Goal: Information Seeking & Learning: Compare options

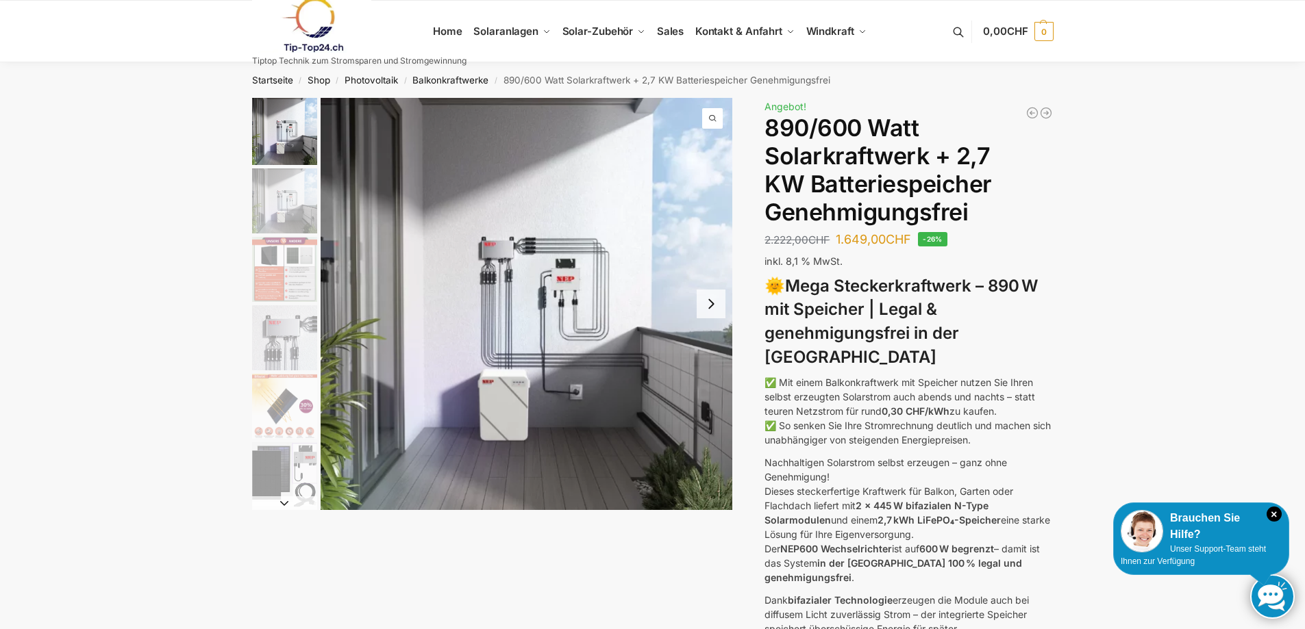
click at [288, 195] on img "2 / 12" at bounding box center [284, 200] width 65 height 65
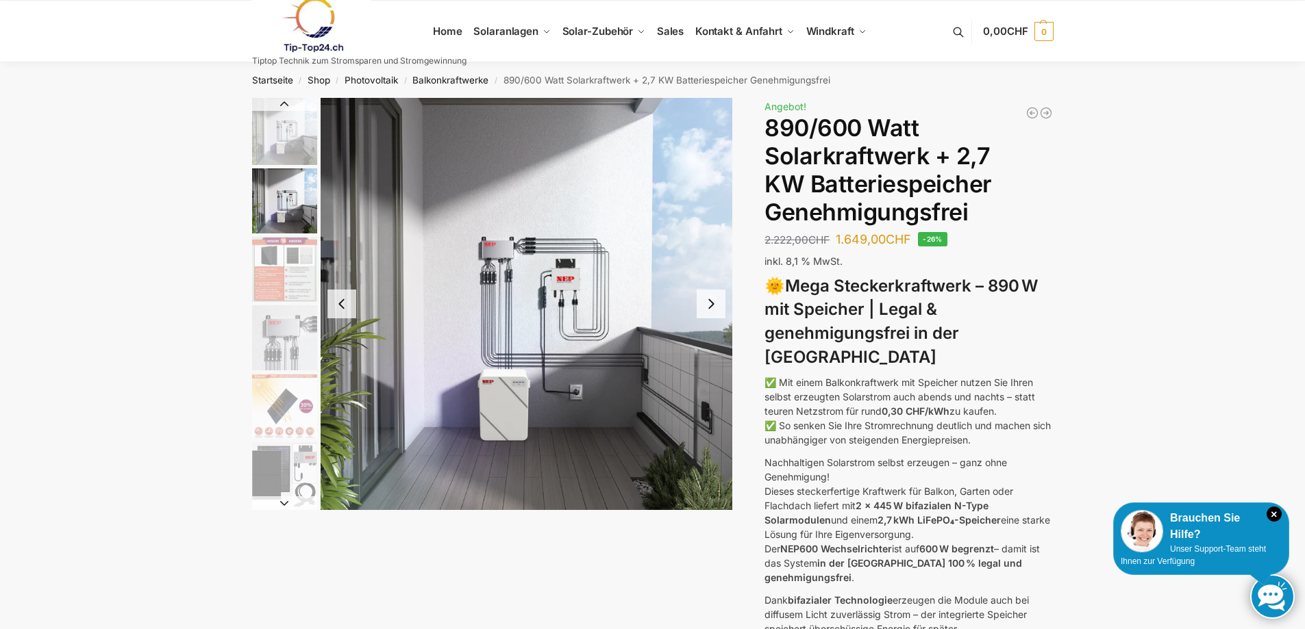
click at [553, 288] on img "2 / 12" at bounding box center [527, 304] width 412 height 412
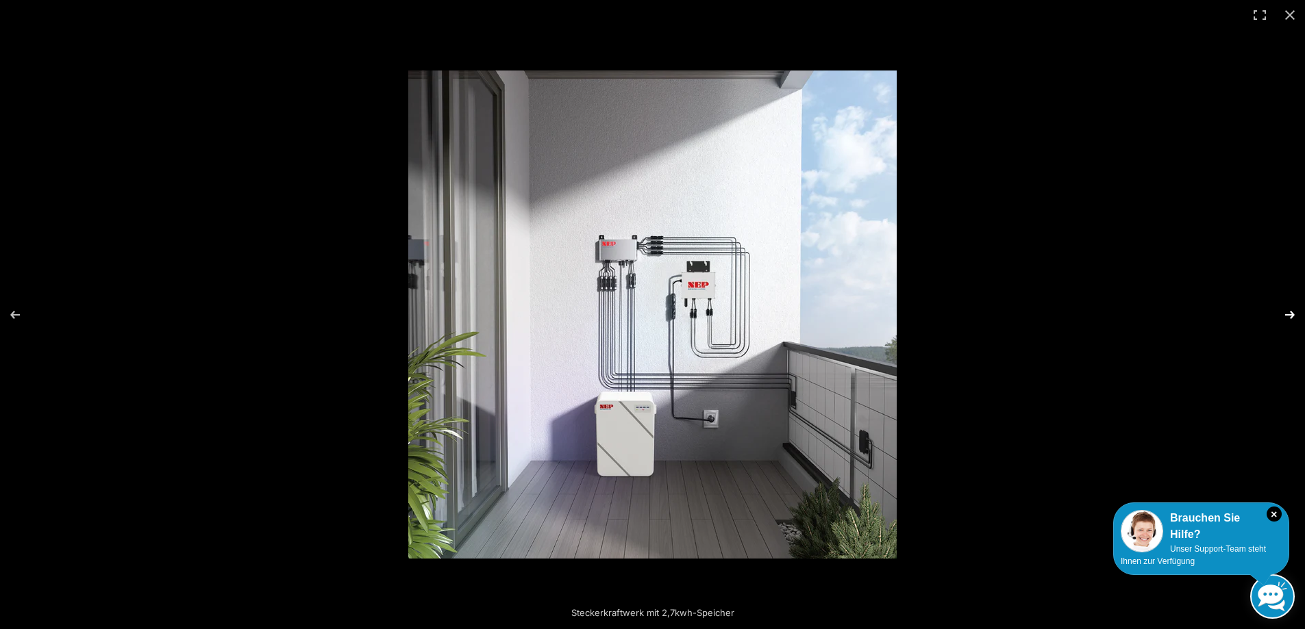
click at [1290, 314] on button "Next (arrow right)" at bounding box center [1281, 315] width 48 height 68
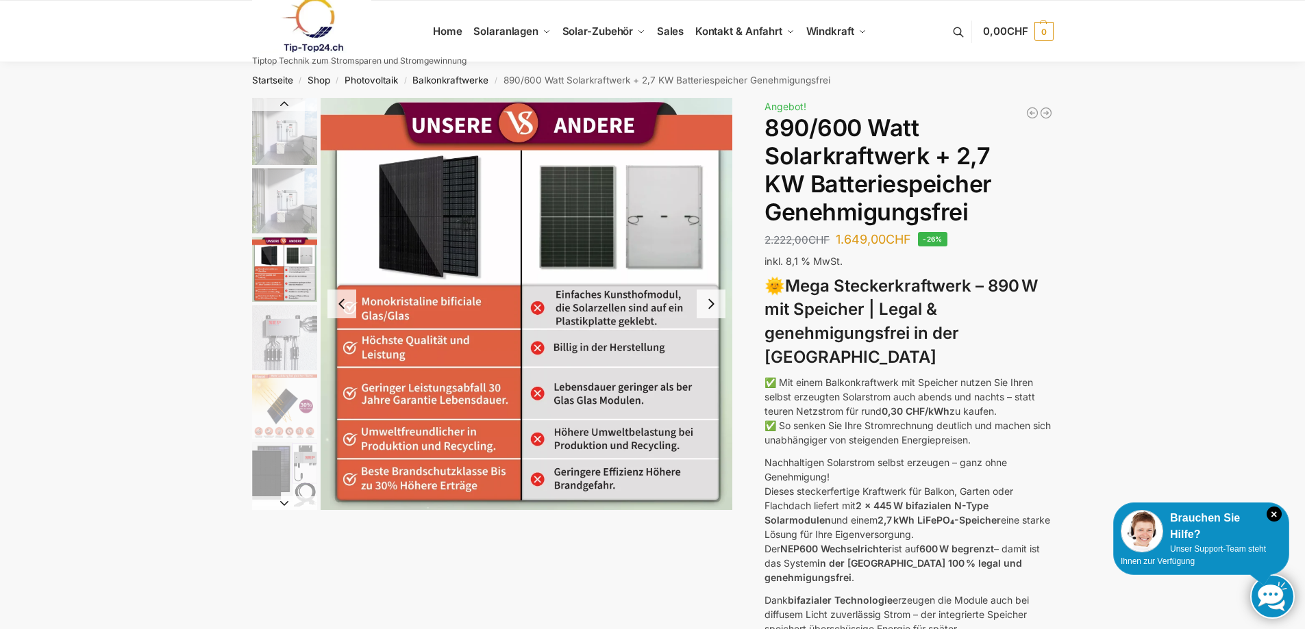
click at [710, 305] on button "Next slide" at bounding box center [711, 304] width 29 height 29
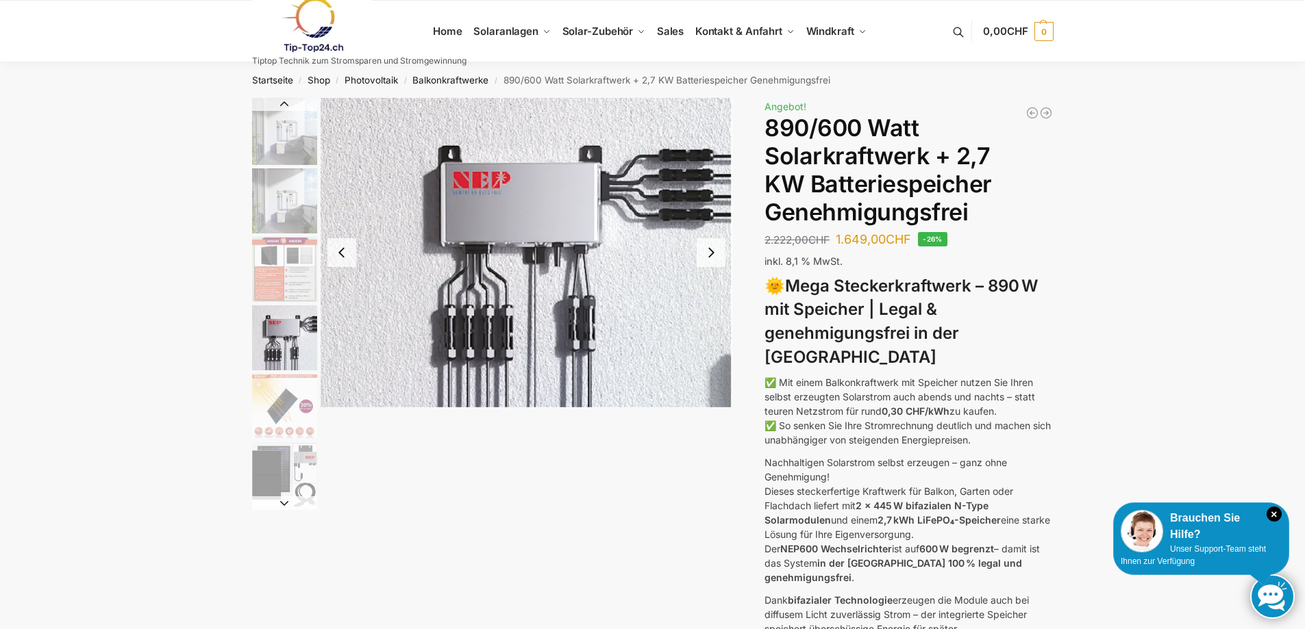
click at [710, 305] on img "4 / 12" at bounding box center [527, 253] width 412 height 310
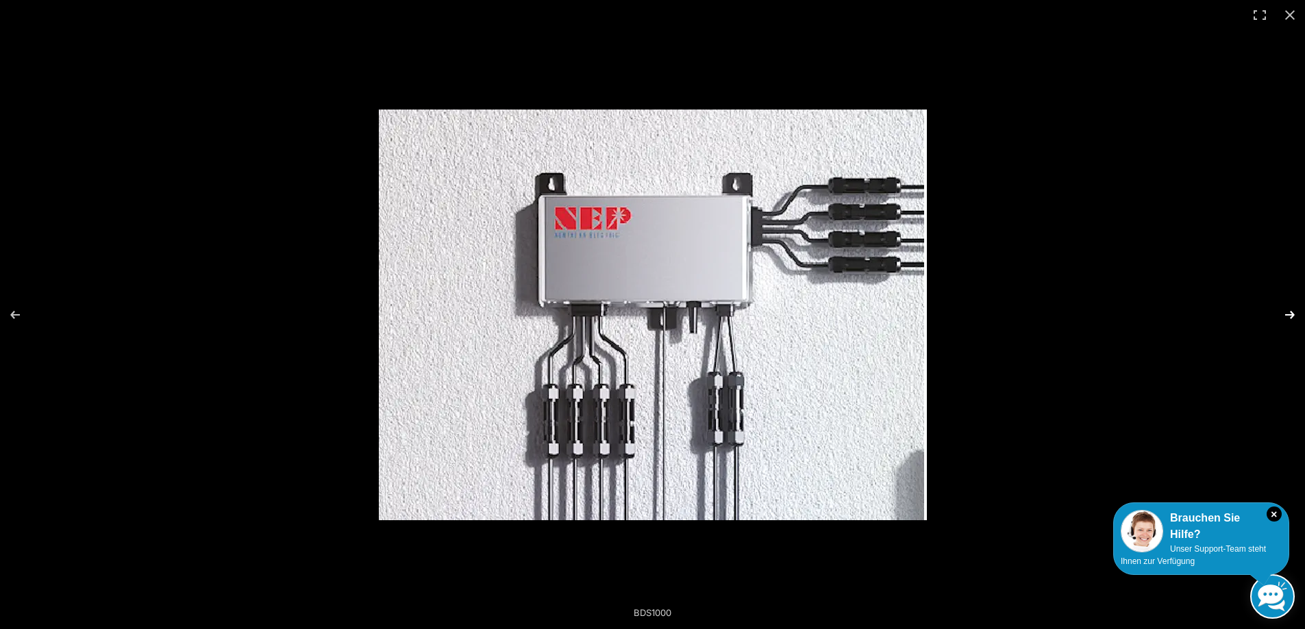
click at [1290, 314] on button "Next (arrow right)" at bounding box center [1281, 315] width 48 height 68
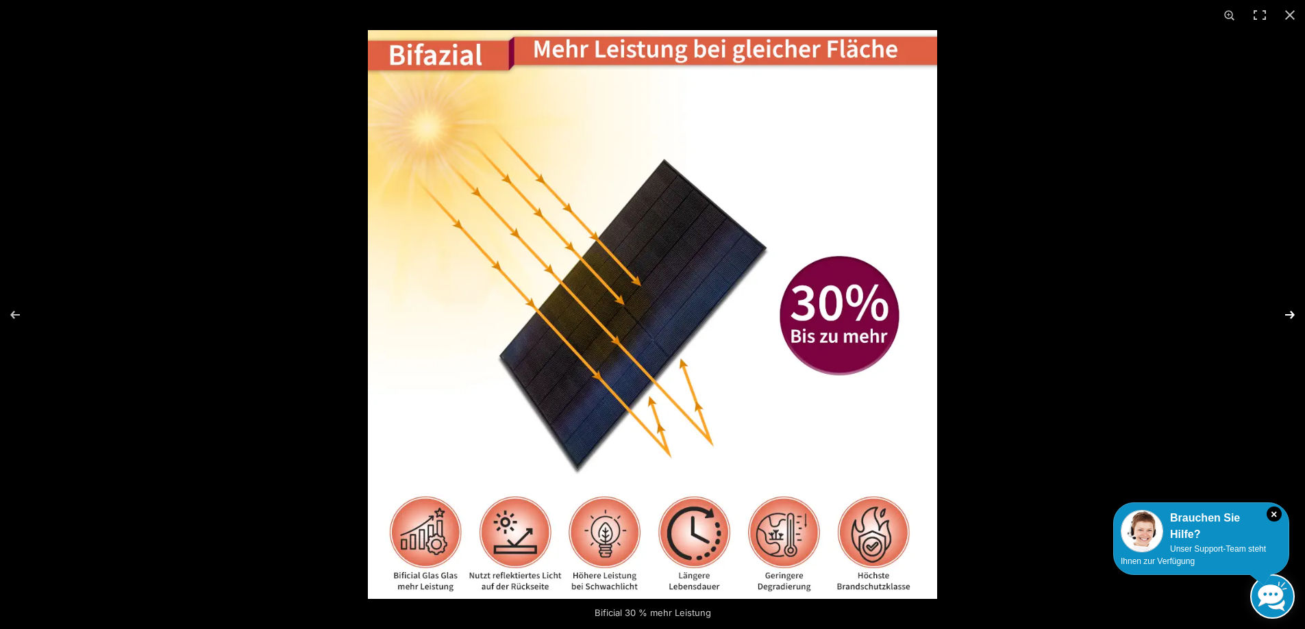
click at [1290, 313] on button "Next (arrow right)" at bounding box center [1281, 315] width 48 height 68
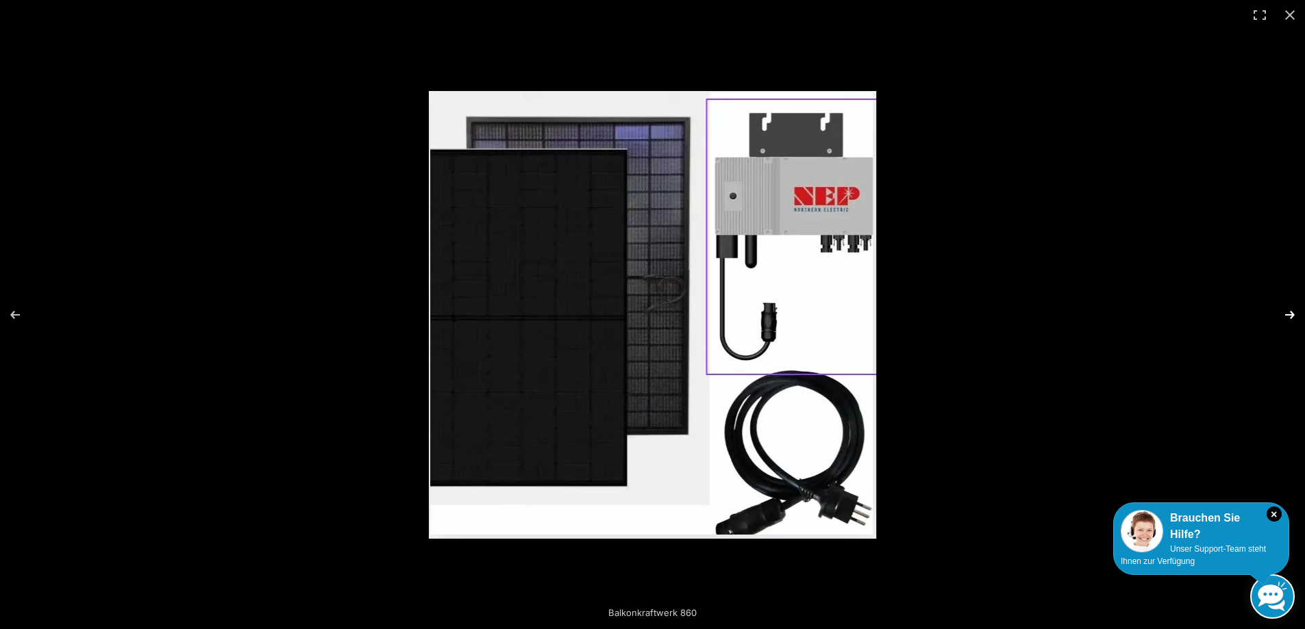
click at [1288, 313] on button "Next (arrow right)" at bounding box center [1281, 315] width 48 height 68
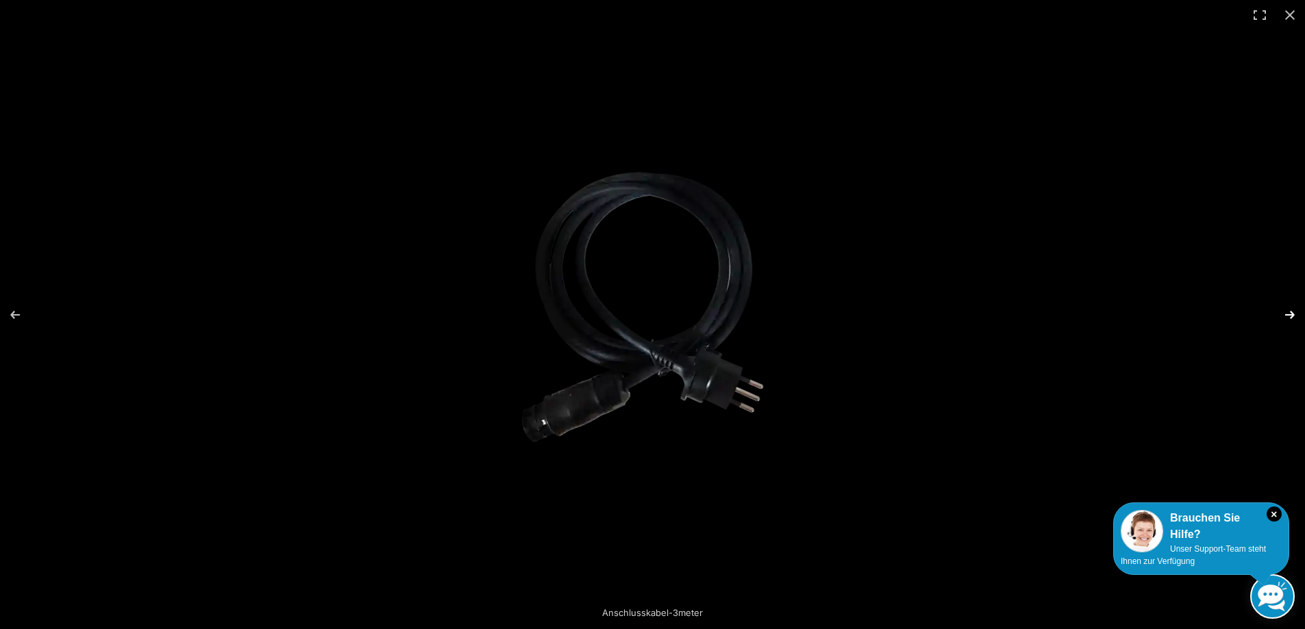
click at [1290, 314] on button "Next (arrow right)" at bounding box center [1281, 315] width 48 height 68
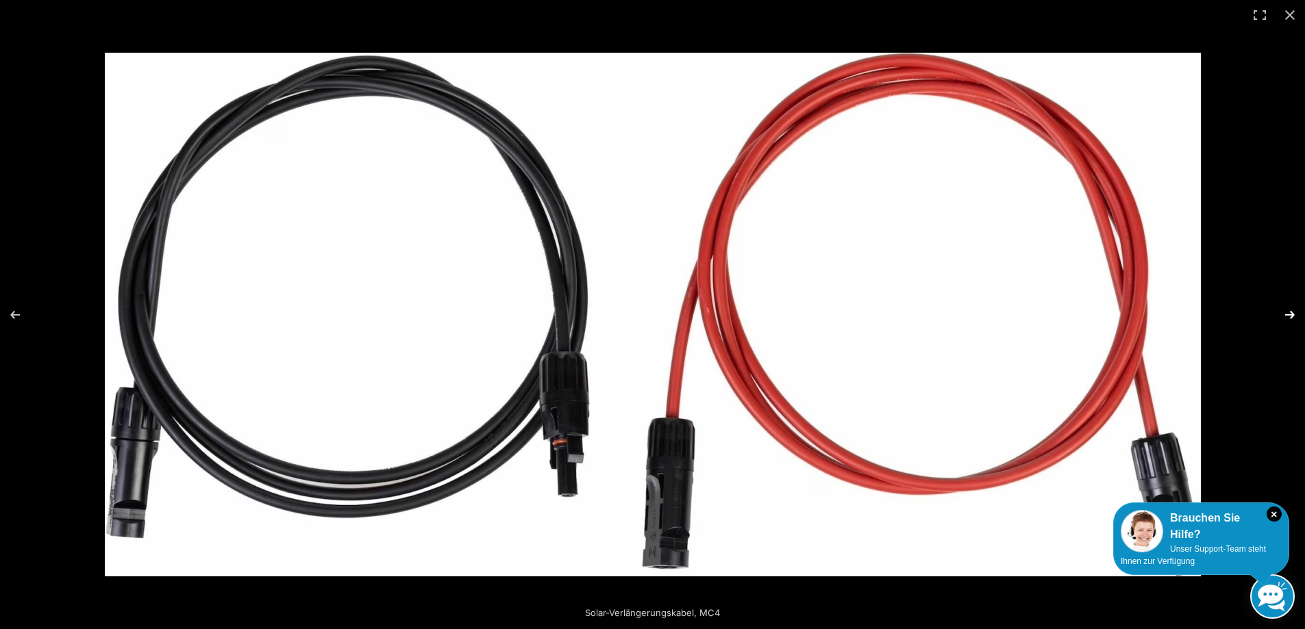
click at [1292, 314] on button "Next (arrow right)" at bounding box center [1281, 315] width 48 height 68
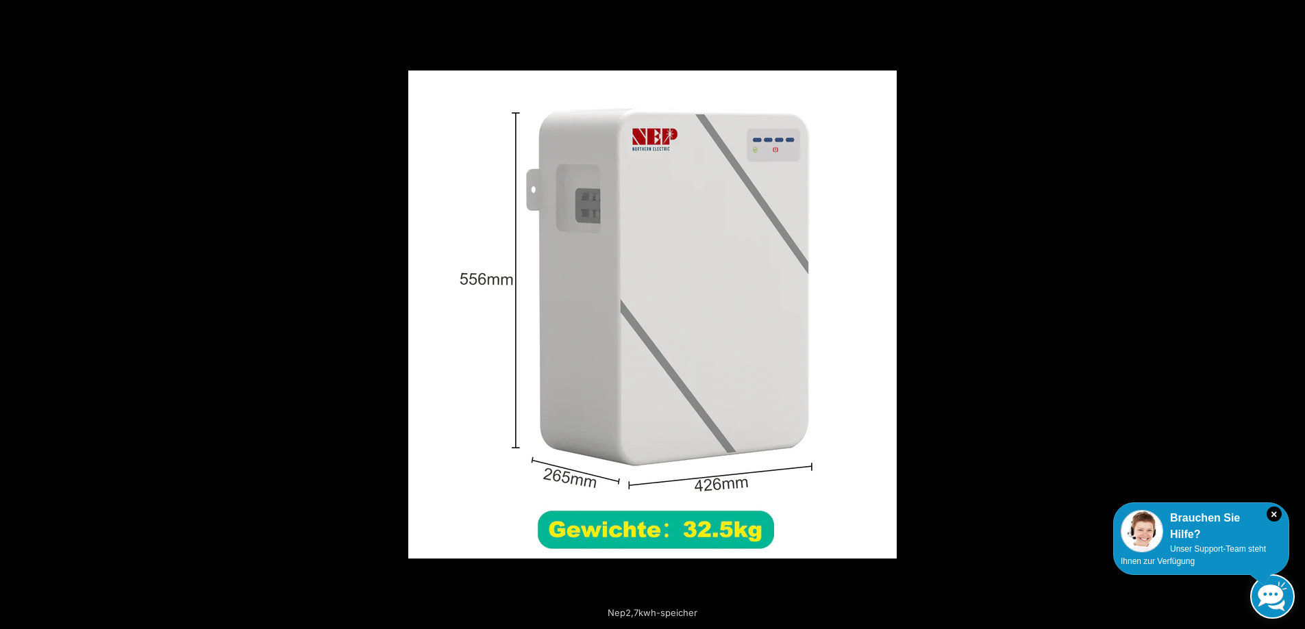
click at [1292, 314] on button "Next (arrow right)" at bounding box center [1281, 315] width 48 height 68
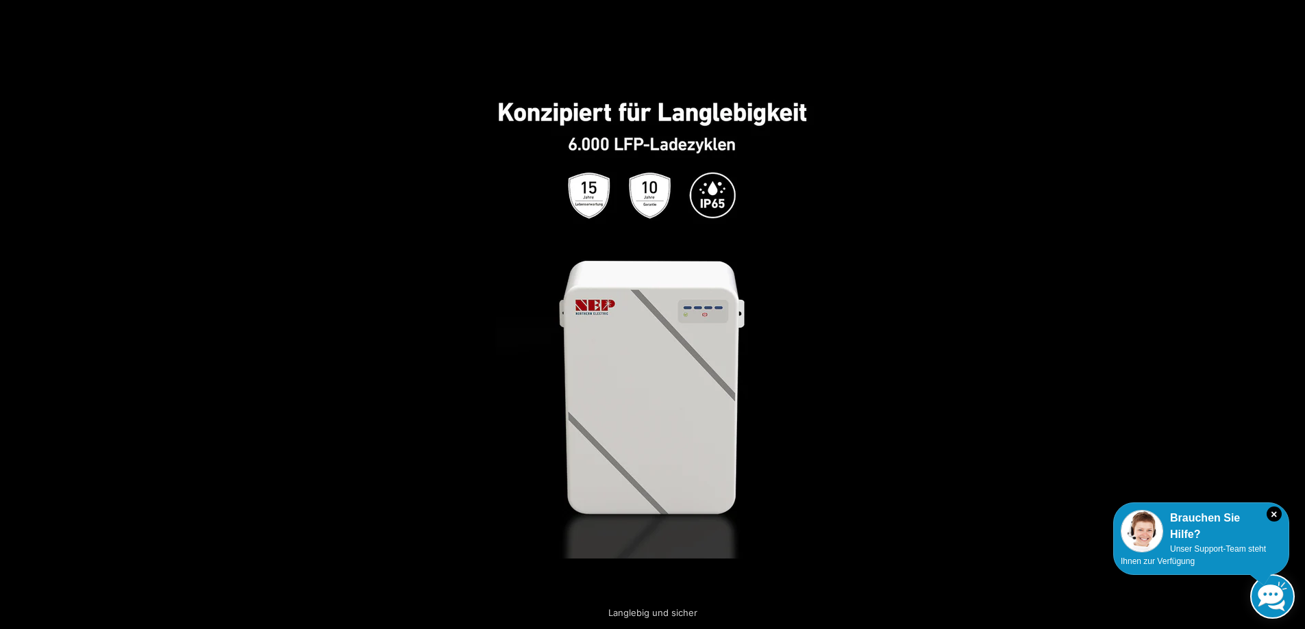
click at [1290, 314] on button "Next (arrow right)" at bounding box center [1281, 315] width 48 height 68
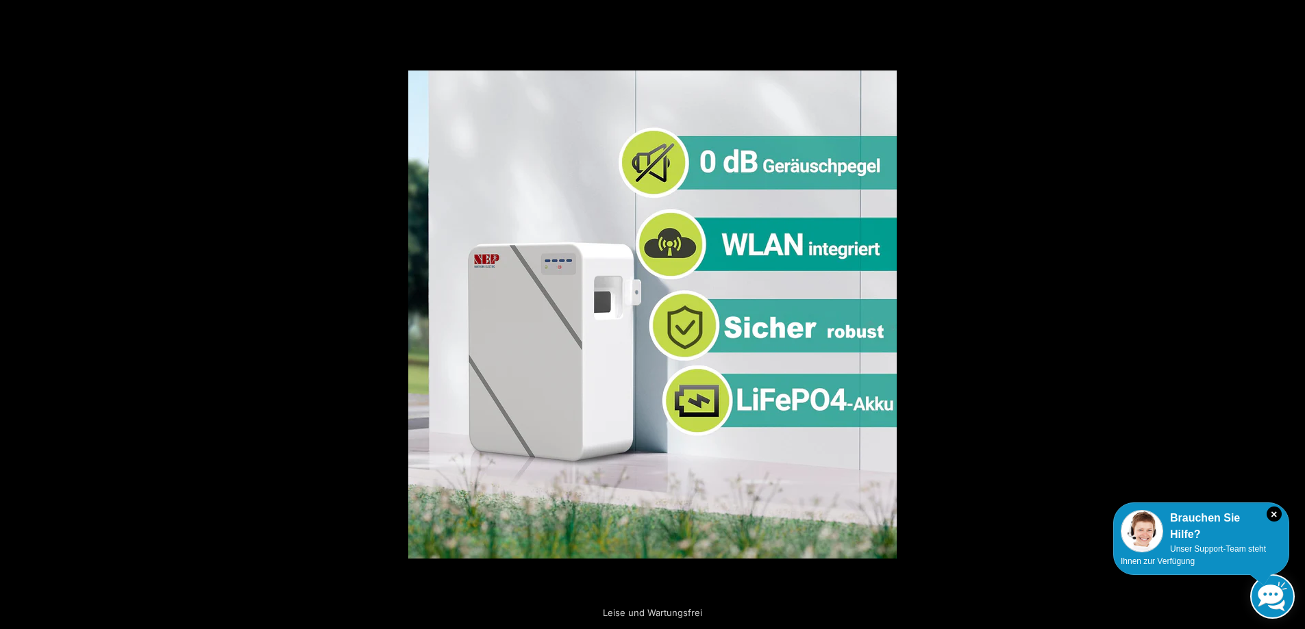
click at [1290, 314] on button "Next (arrow right)" at bounding box center [1281, 315] width 48 height 68
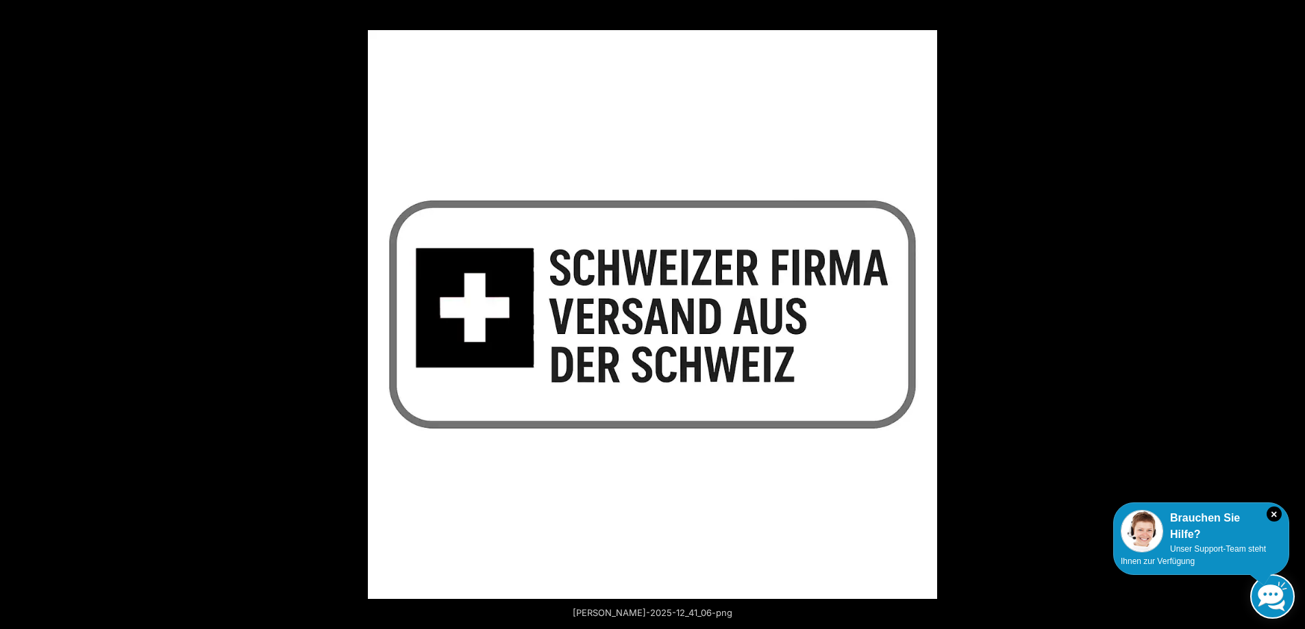
click at [1290, 314] on button "Next (arrow right)" at bounding box center [1281, 315] width 48 height 68
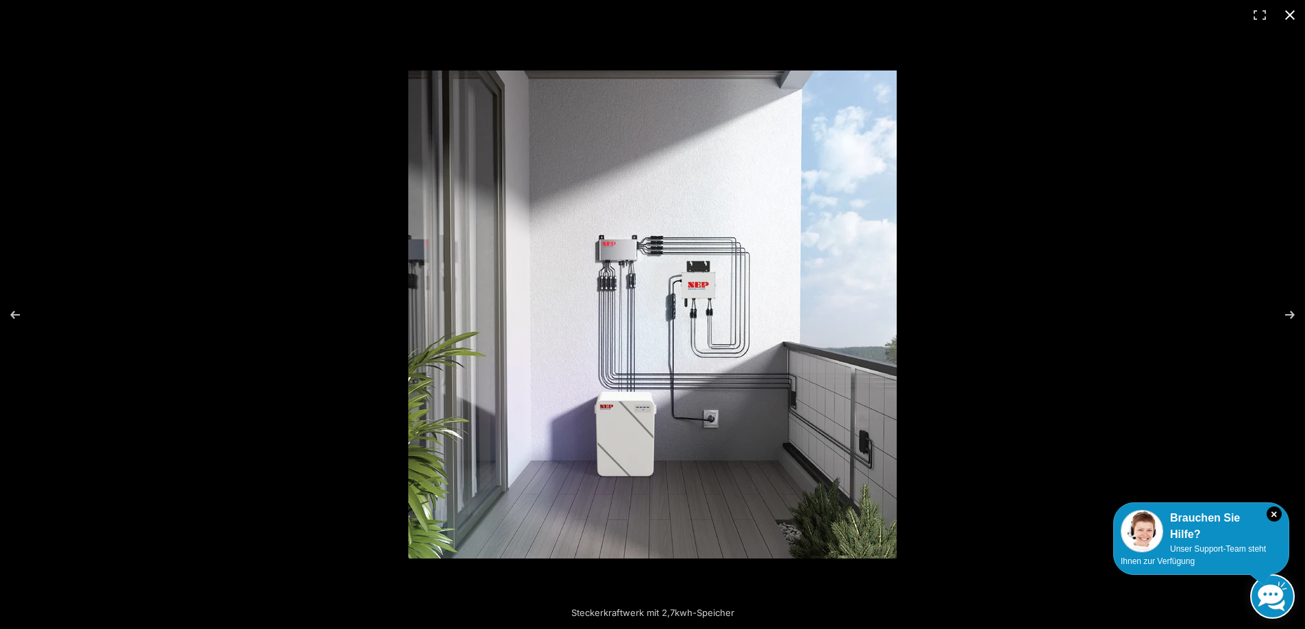
click at [1289, 16] on button "Close (Esc)" at bounding box center [1290, 15] width 30 height 30
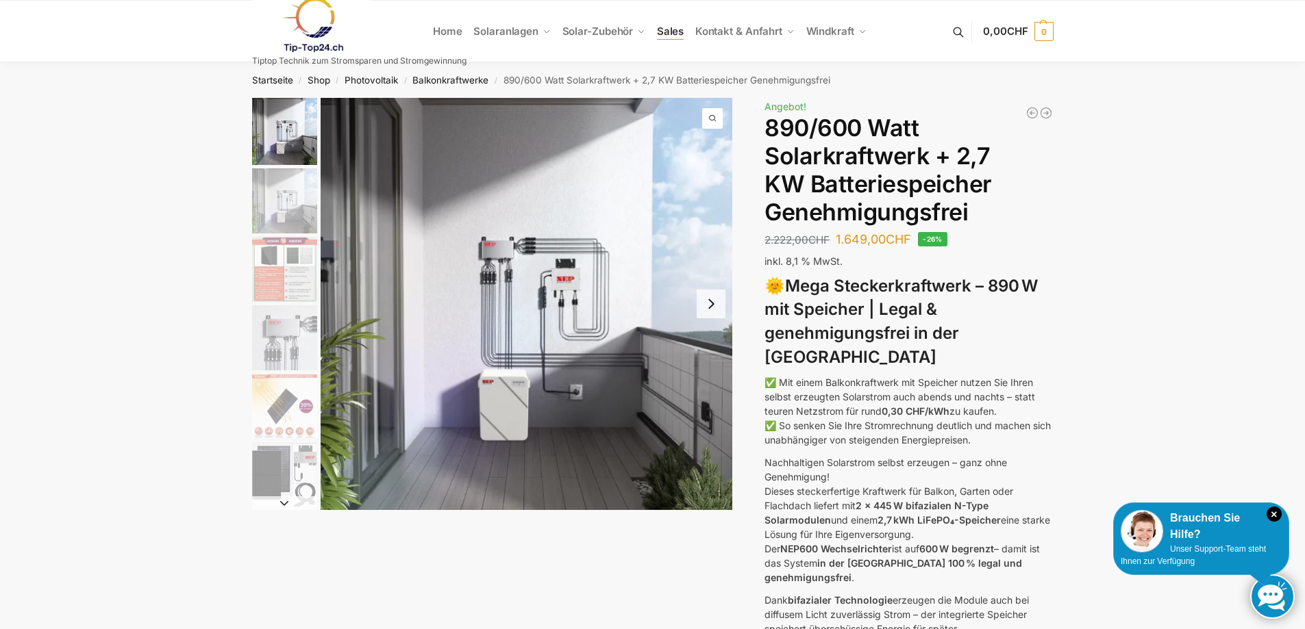
click at [667, 32] on span "Sales" at bounding box center [670, 31] width 27 height 13
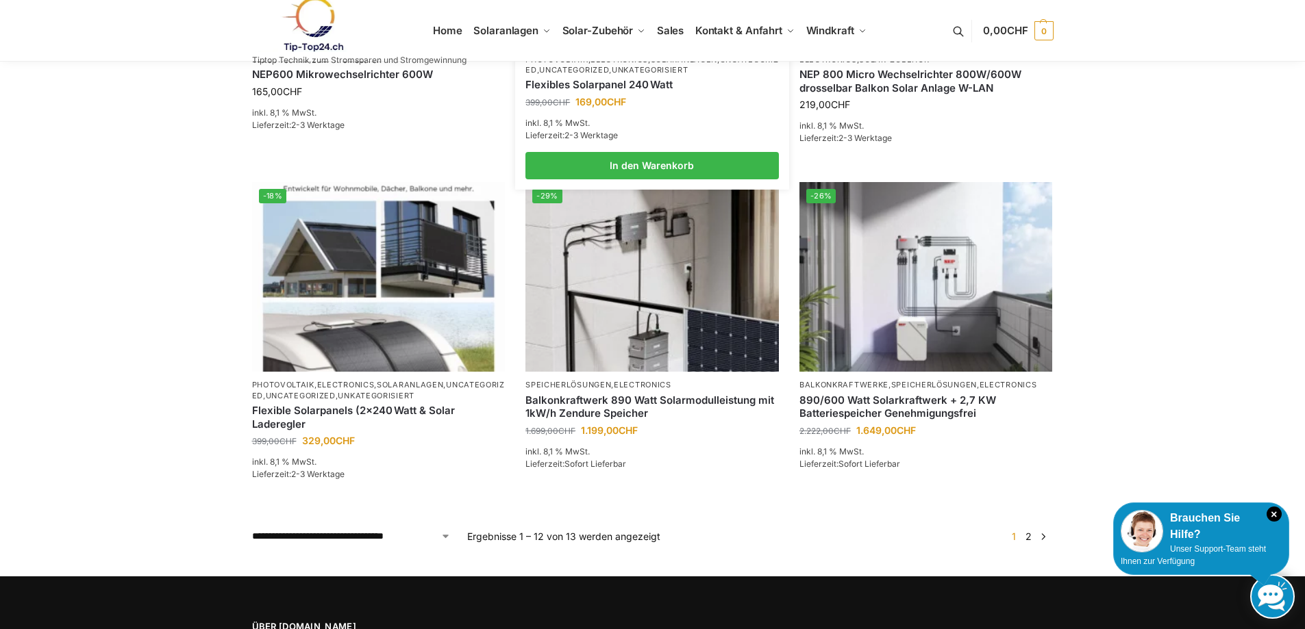
scroll to position [1233, 0]
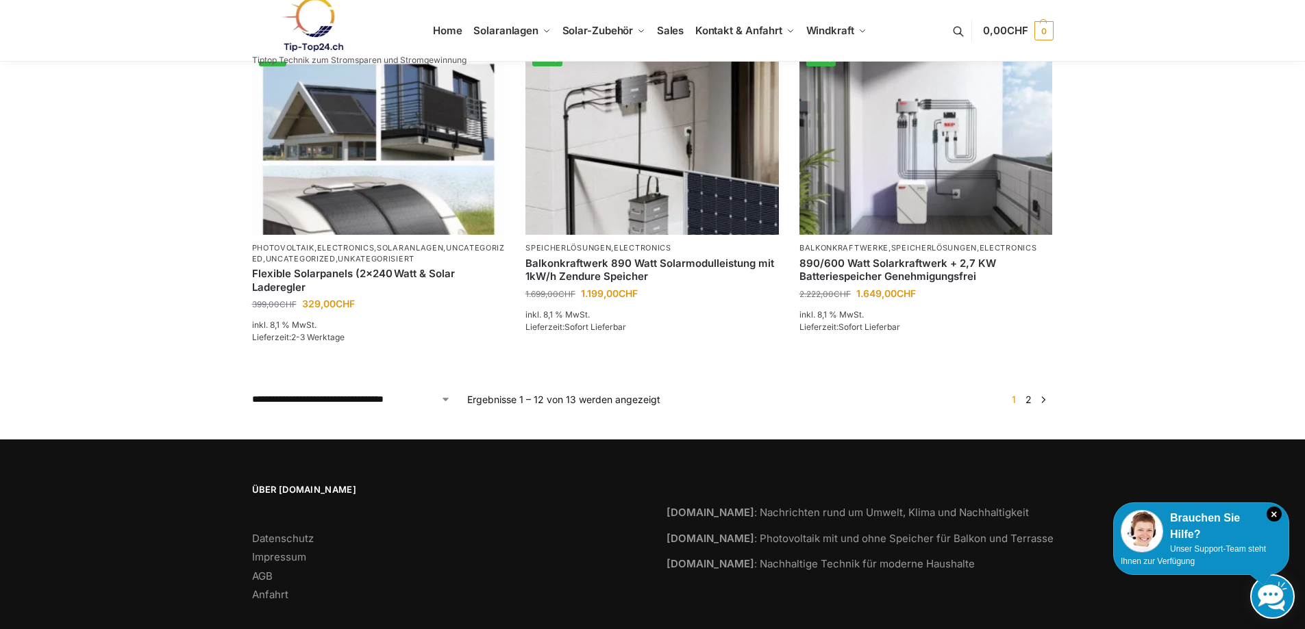
click at [1026, 397] on link "2" at bounding box center [1028, 400] width 13 height 12
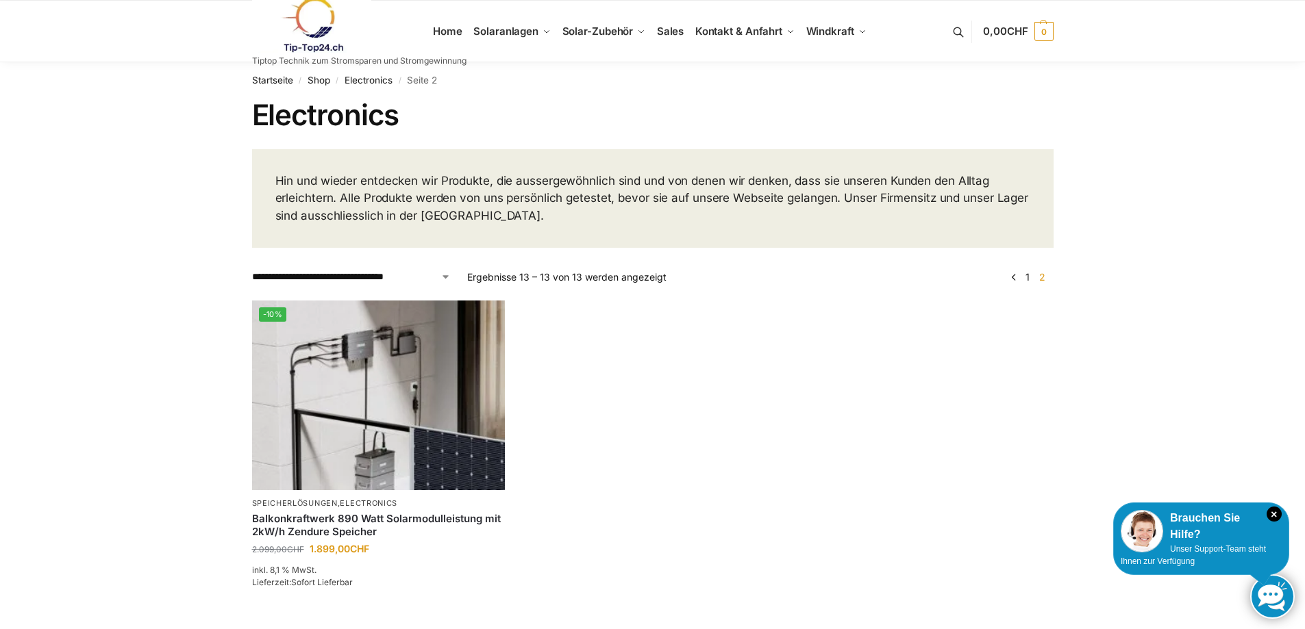
scroll to position [68, 0]
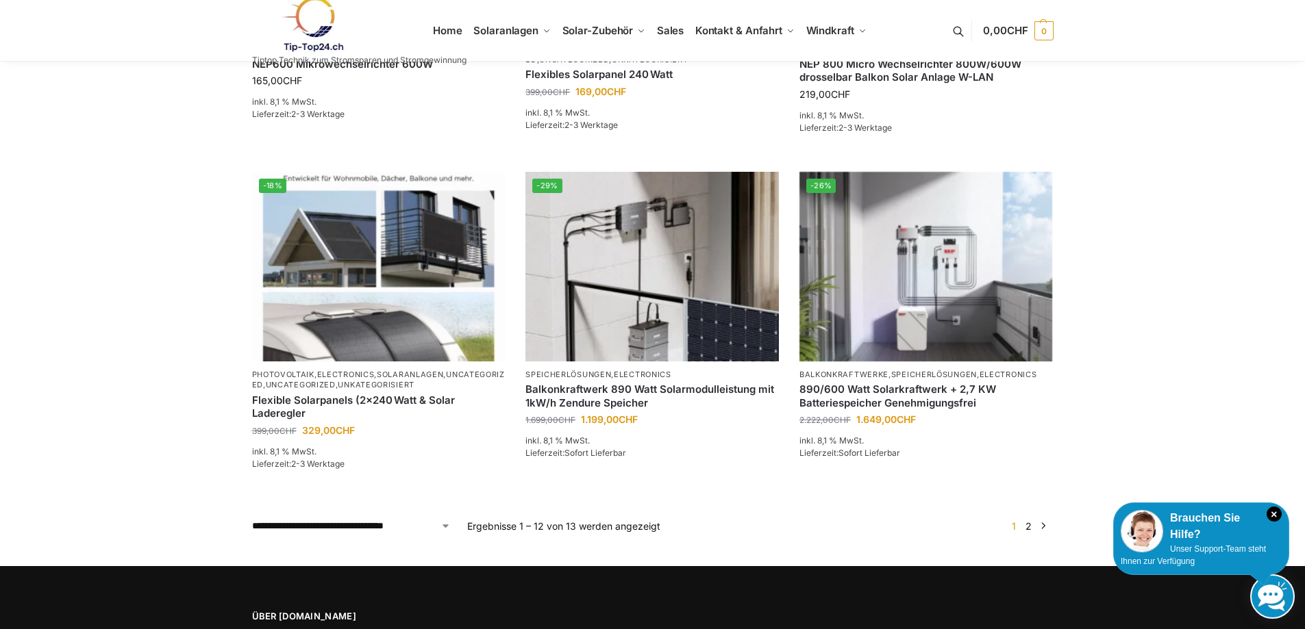
click at [1043, 524] on link "→" at bounding box center [1043, 526] width 10 height 14
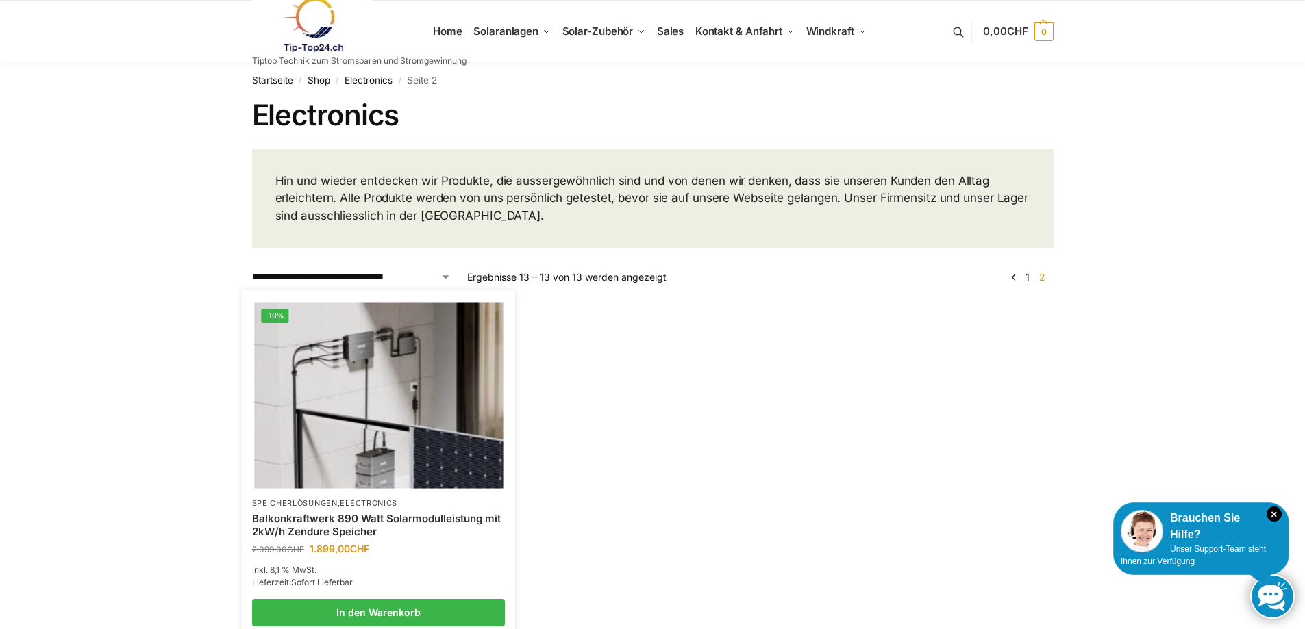
click at [310, 510] on div "Balkonkraftwerk 890 Watt Solarmodulleistung mit 2kW/h Zendure Speicher" at bounding box center [378, 526] width 253 height 32
click at [362, 388] on img at bounding box center [378, 396] width 249 height 186
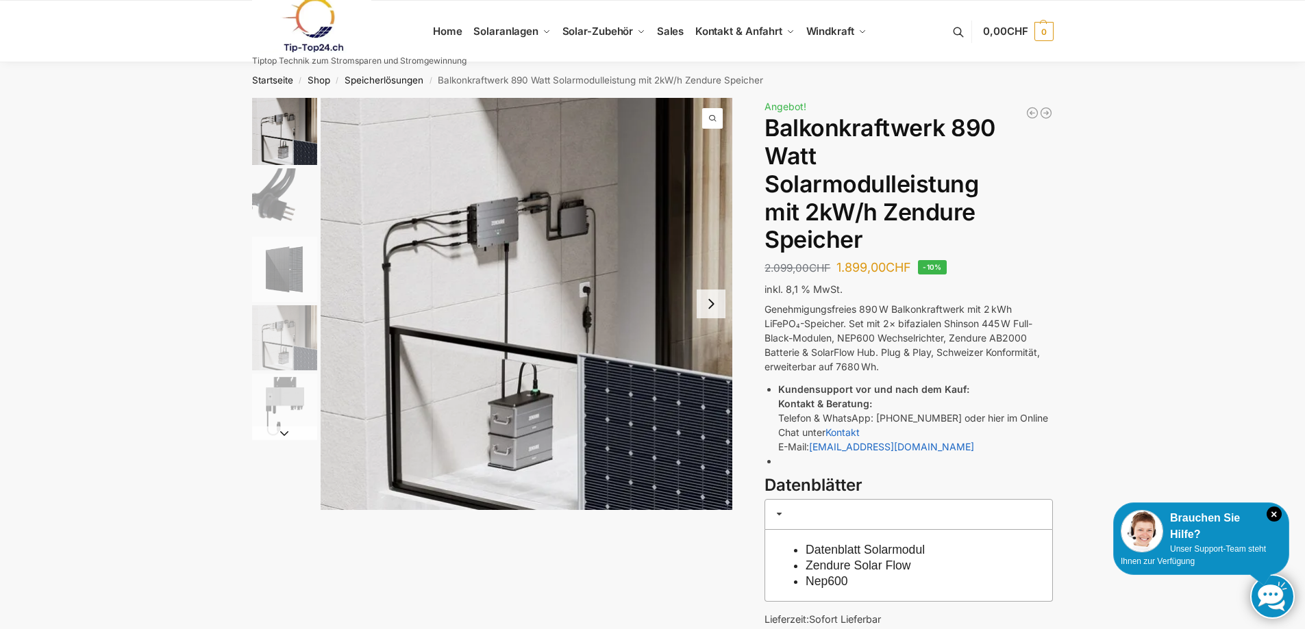
click at [290, 405] on img "5 / 5" at bounding box center [284, 406] width 65 height 65
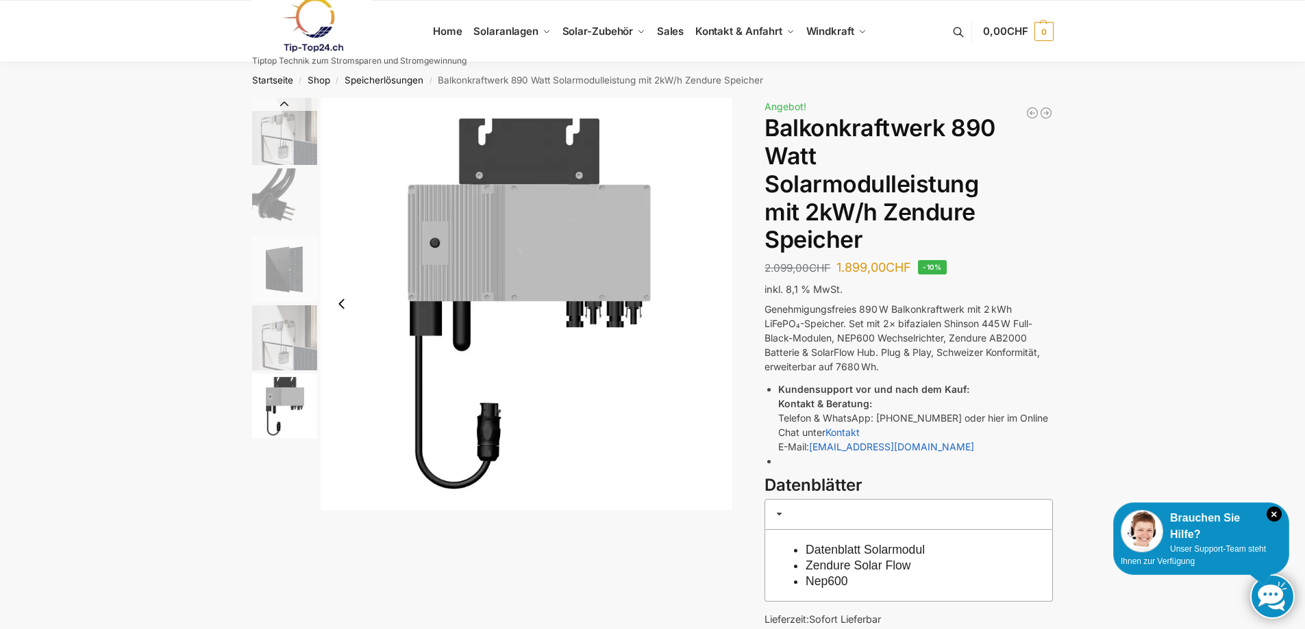
click at [288, 352] on img "4 / 5" at bounding box center [284, 337] width 65 height 65
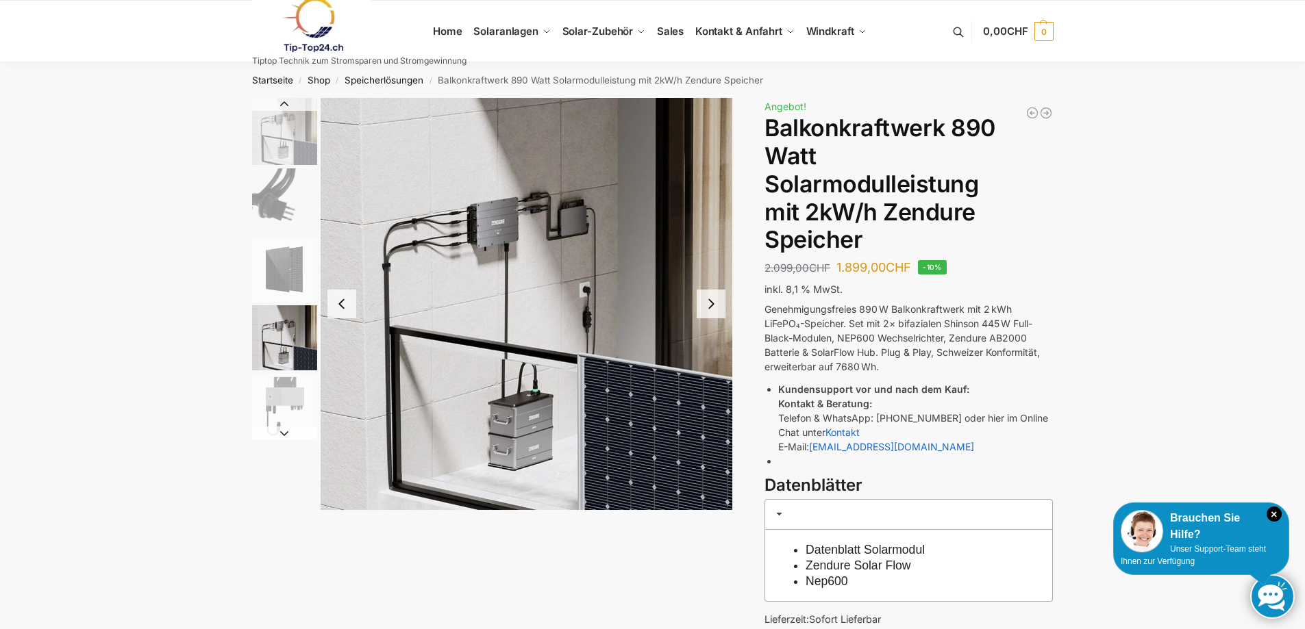
click at [280, 264] on img "3 / 5" at bounding box center [284, 269] width 65 height 65
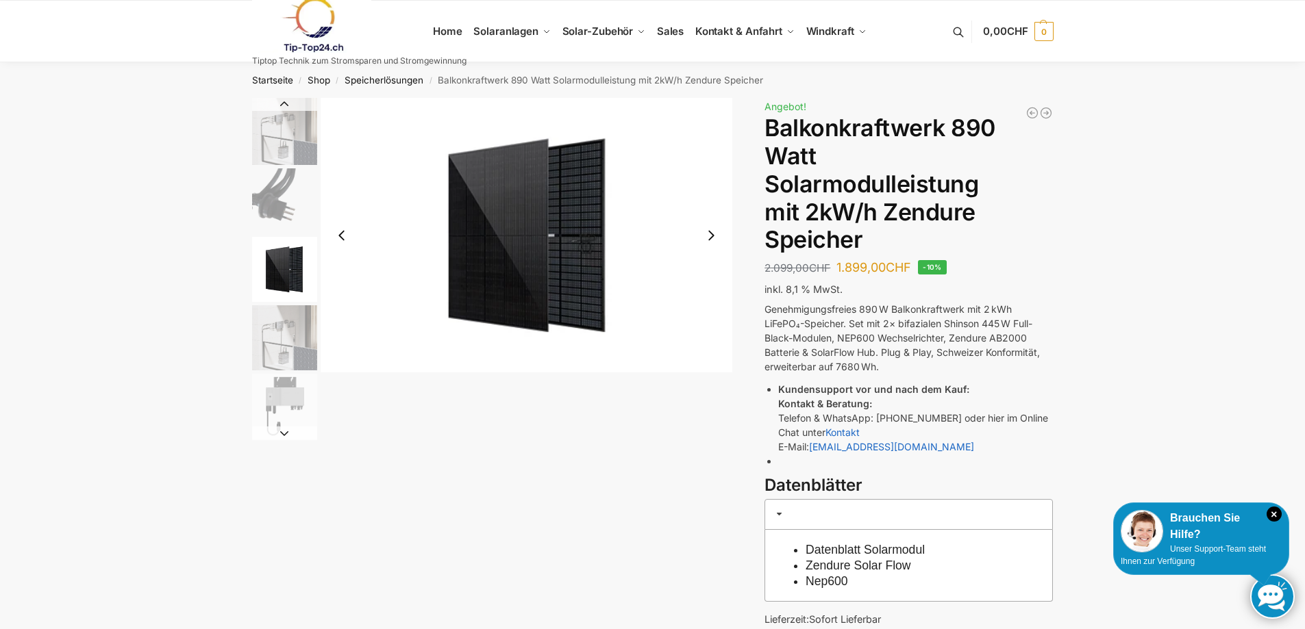
click at [293, 153] on img "1 / 5" at bounding box center [284, 131] width 65 height 67
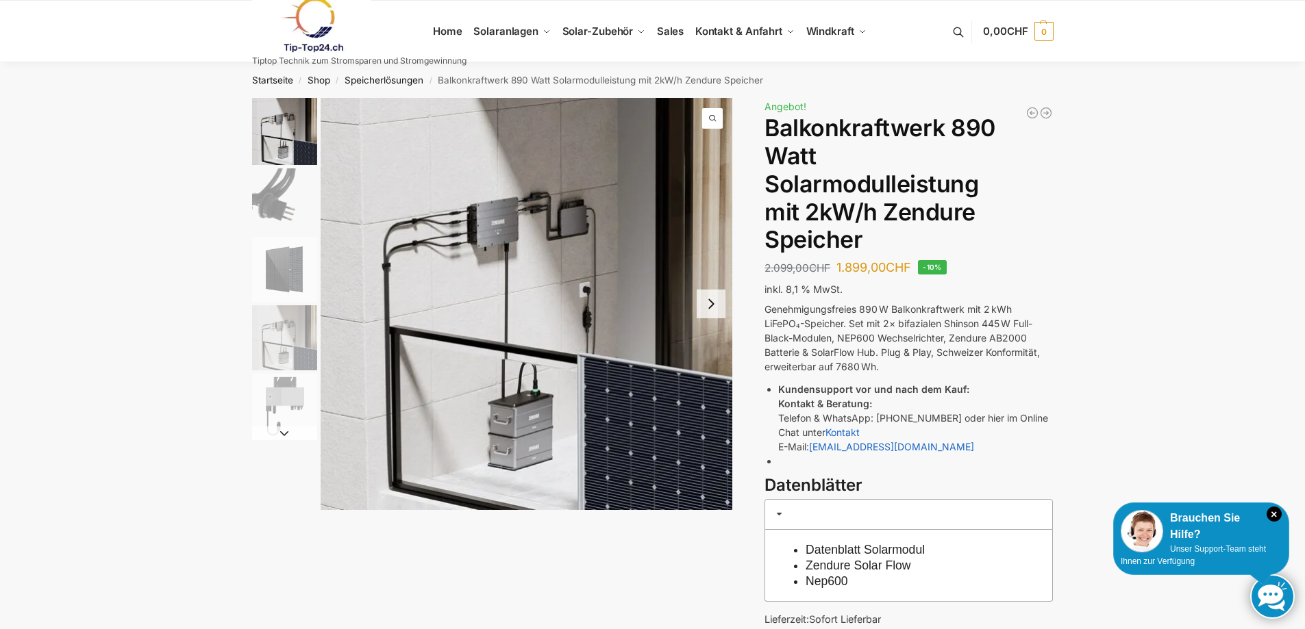
click at [284, 438] on button "Next slide" at bounding box center [284, 434] width 65 height 14
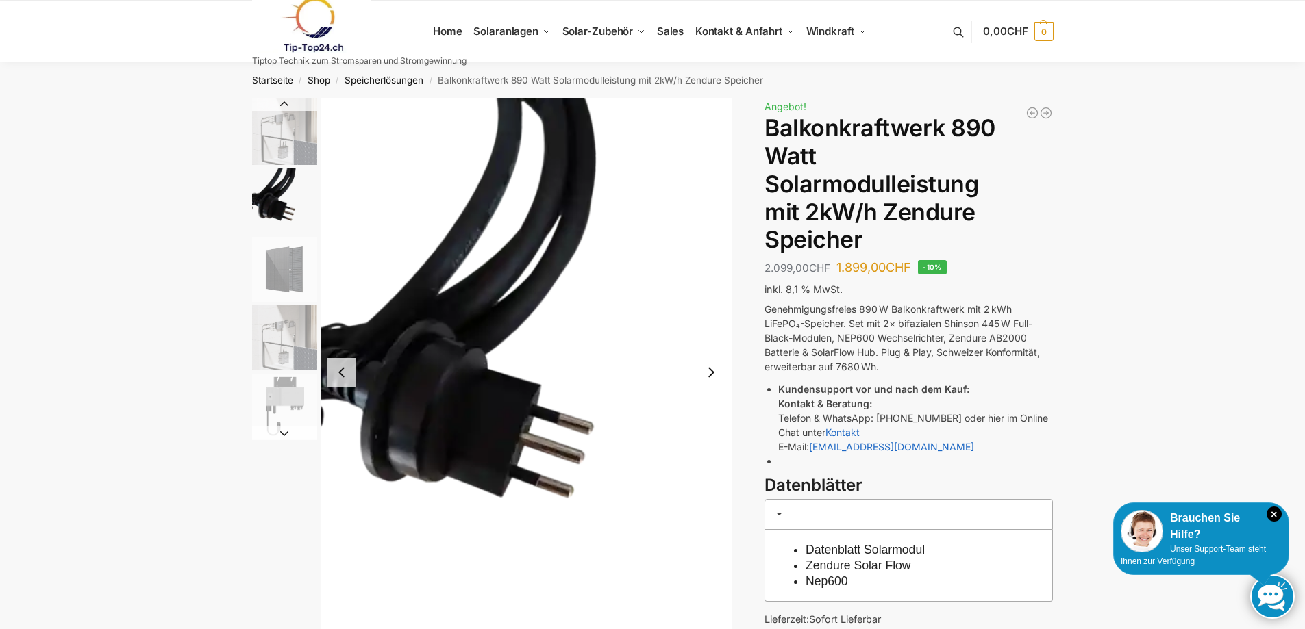
click at [284, 436] on button "Next slide" at bounding box center [284, 434] width 65 height 14
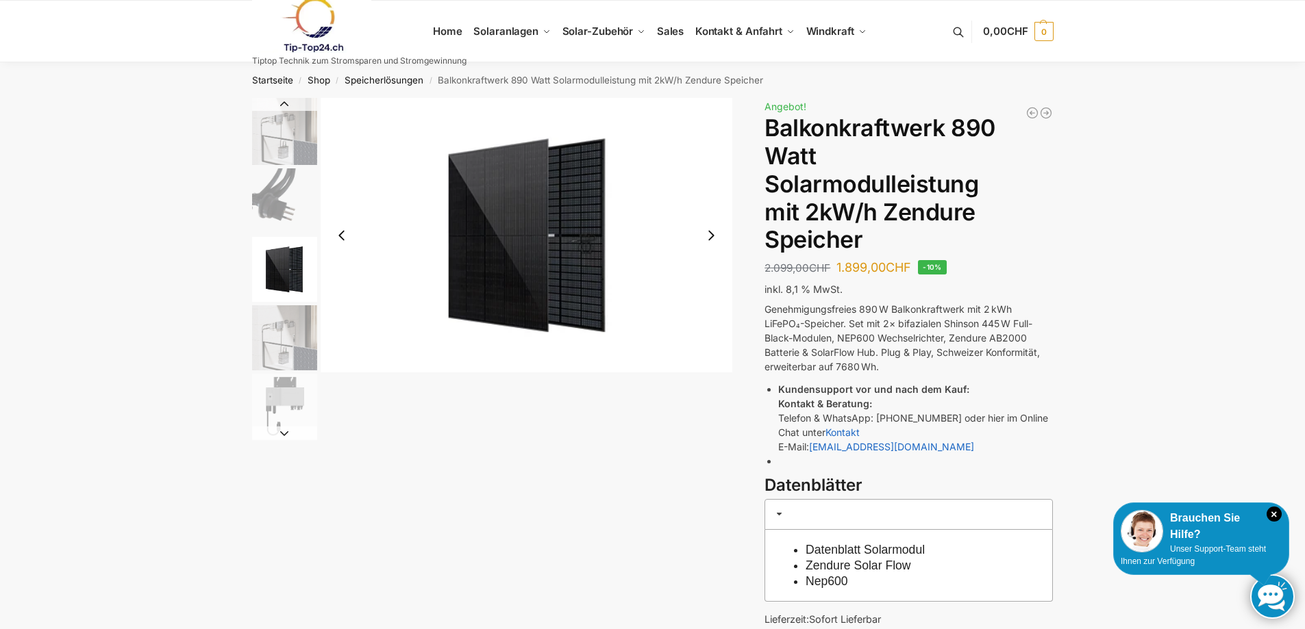
click at [284, 436] on button "Next slide" at bounding box center [284, 434] width 65 height 14
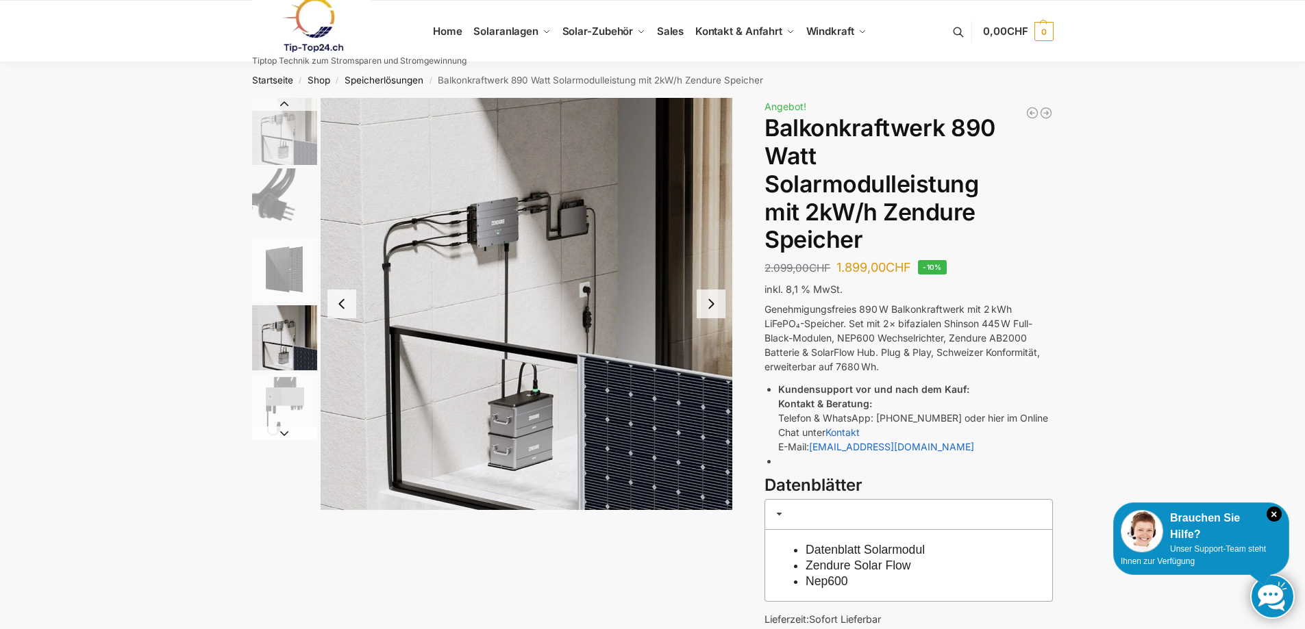
click at [284, 436] on button "Next slide" at bounding box center [284, 434] width 65 height 14
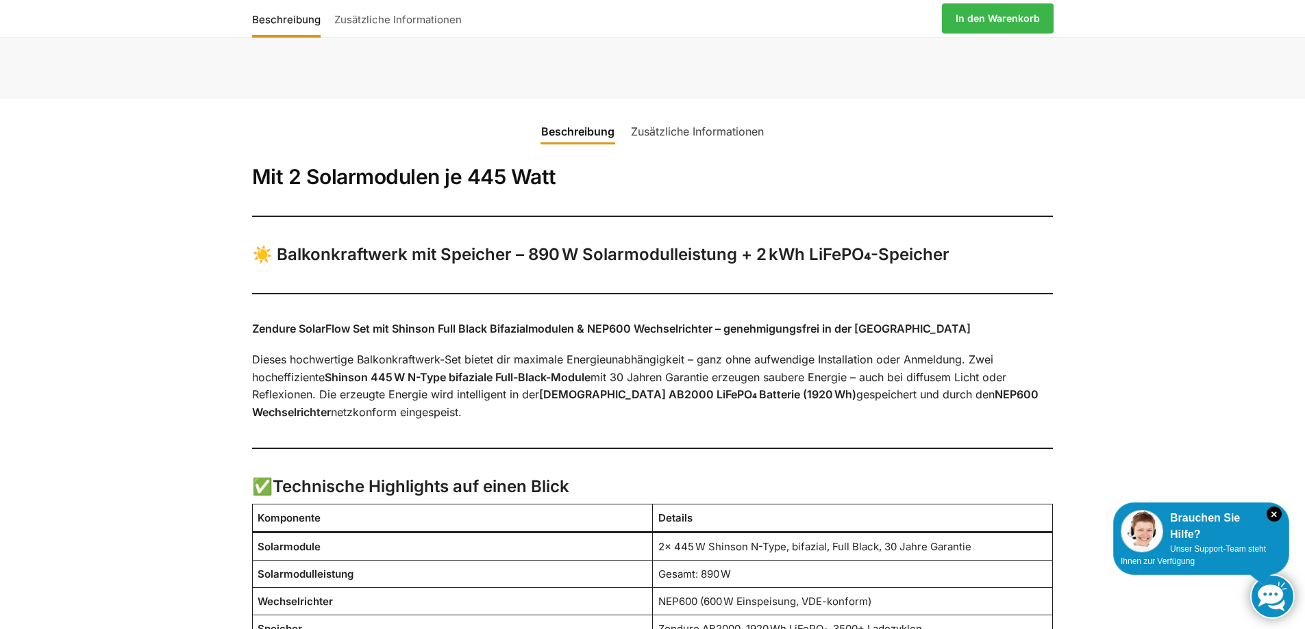
scroll to position [479, 0]
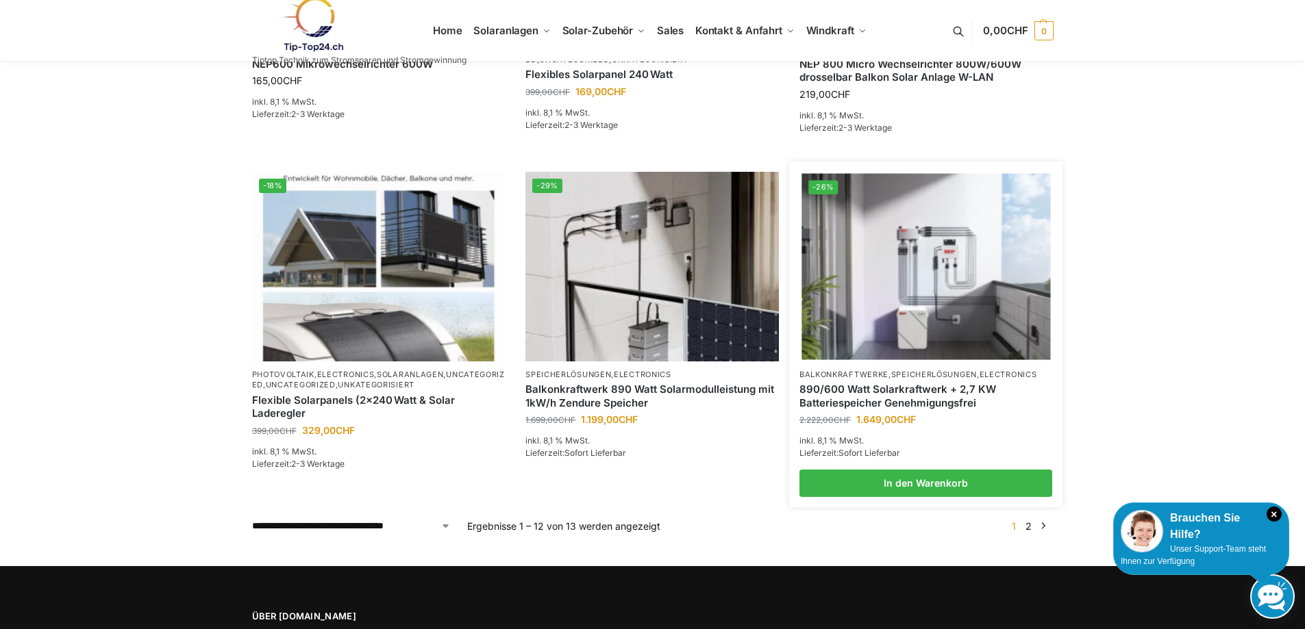
click at [916, 390] on link "890/600 Watt Solarkraftwerk + 2,7 KW Batteriespeicher Genehmigungsfrei" at bounding box center [925, 396] width 253 height 27
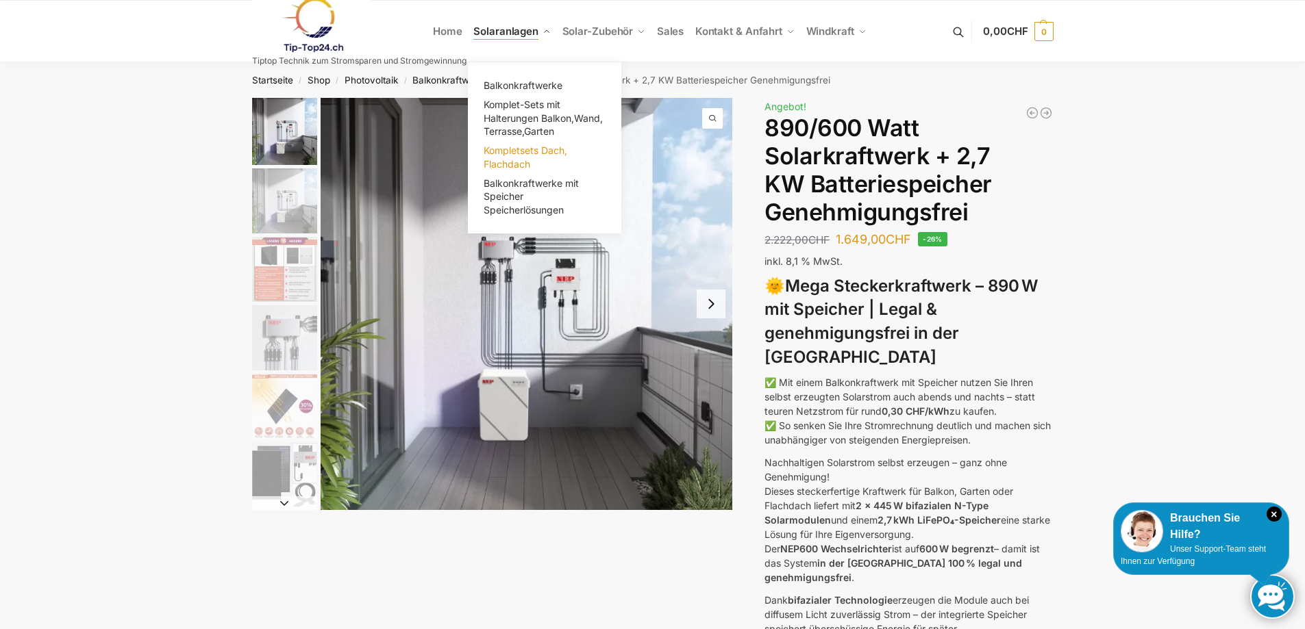
click at [516, 152] on span "Kompletsets Dach, Flachdach" at bounding box center [526, 157] width 84 height 25
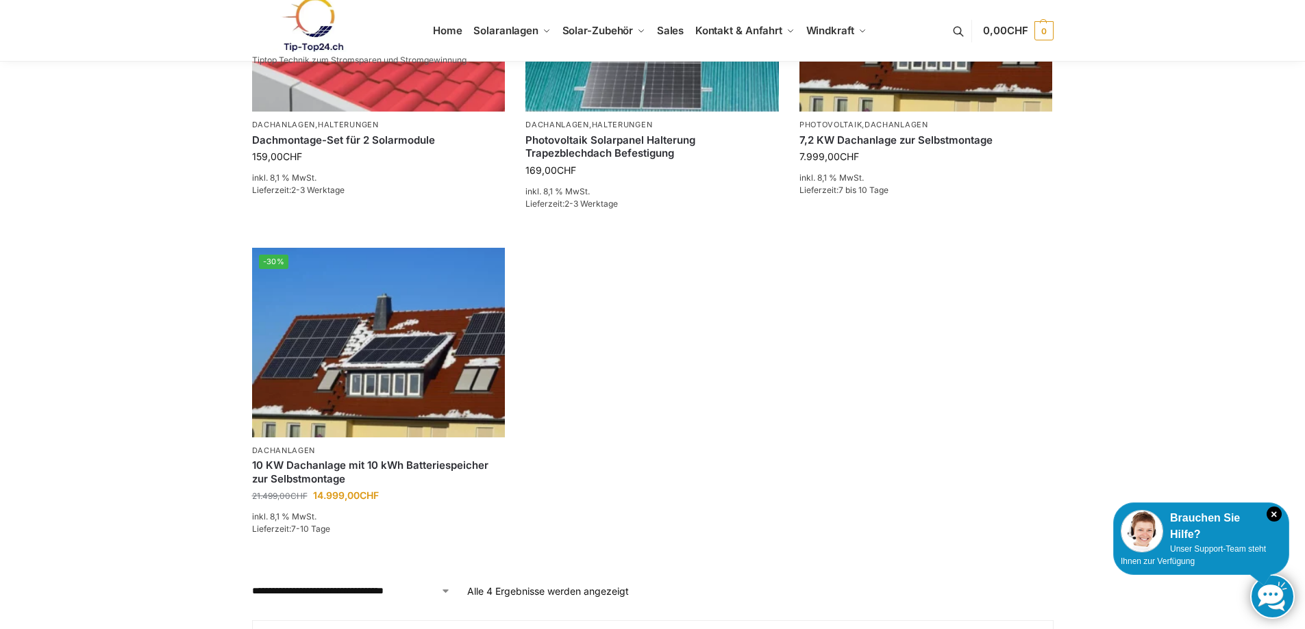
scroll to position [616, 0]
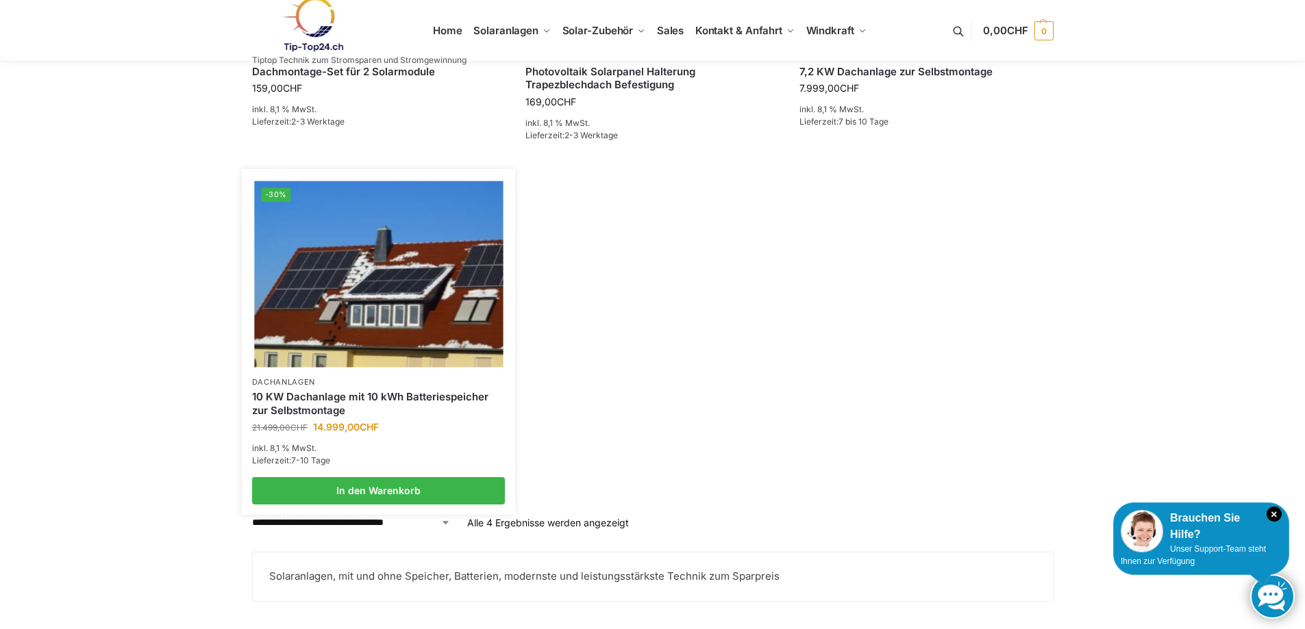
click at [326, 397] on link "10 KW Dachanlage mit 10 kWh Batteriespeicher zur Selbstmontage" at bounding box center [378, 403] width 253 height 27
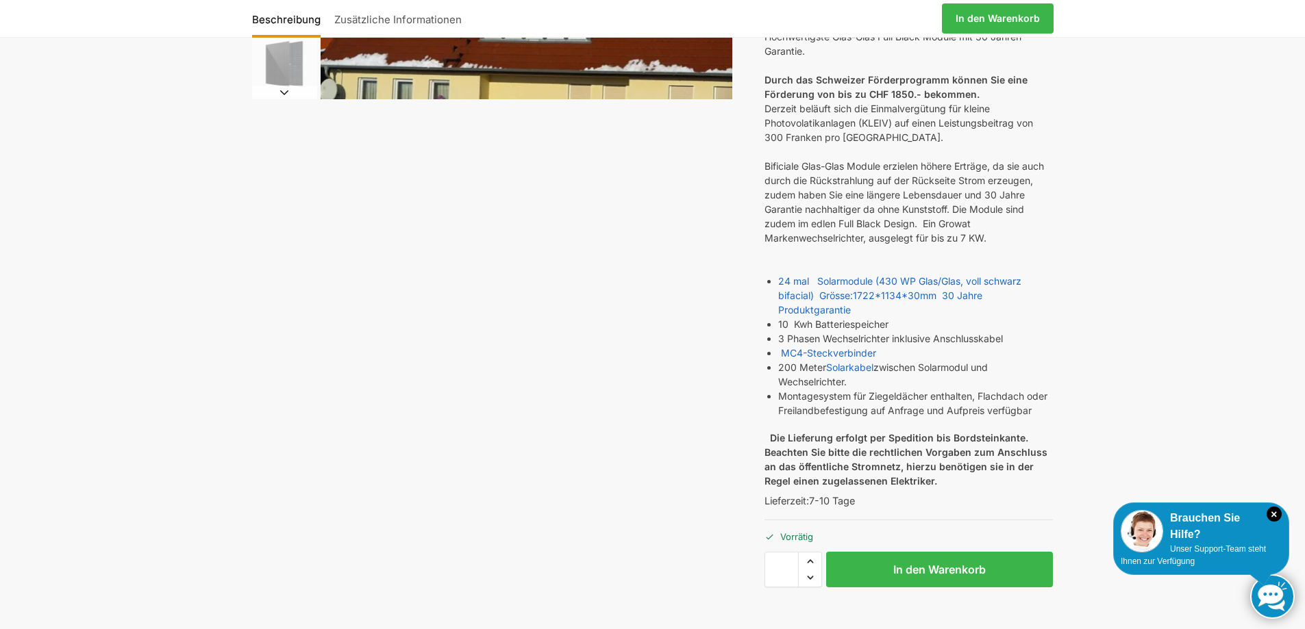
scroll to position [68, 0]
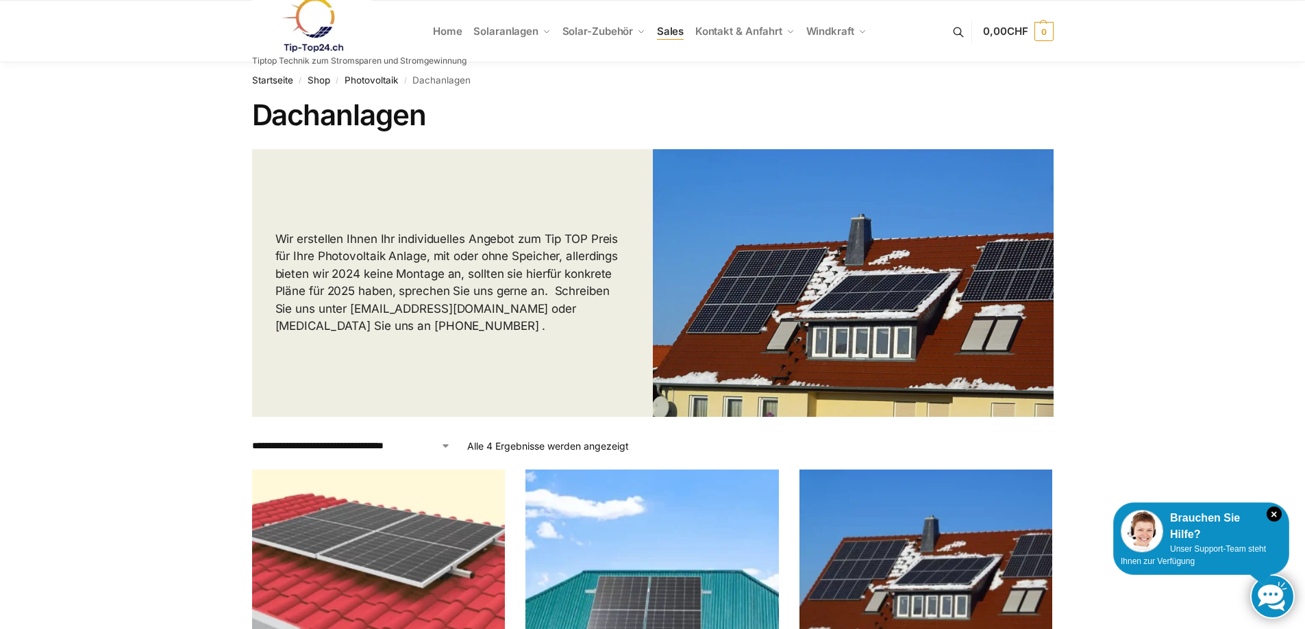
click at [673, 30] on span "Sales" at bounding box center [670, 31] width 27 height 13
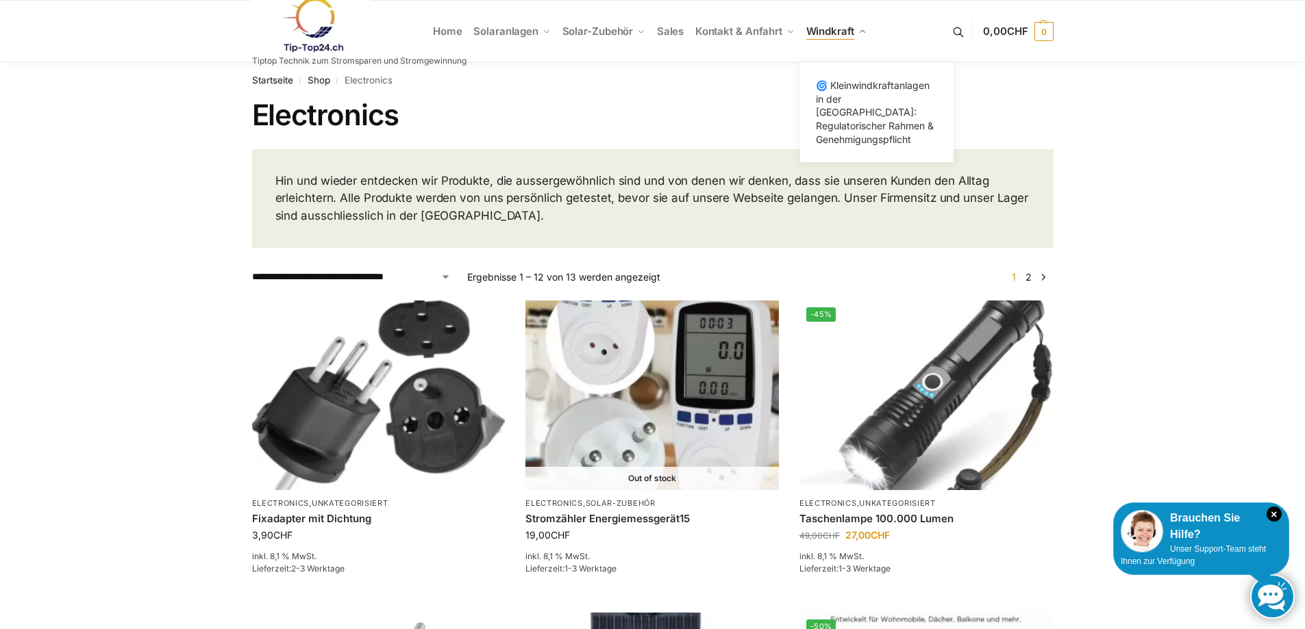
click at [838, 32] on span "Windkraft" at bounding box center [830, 31] width 48 height 13
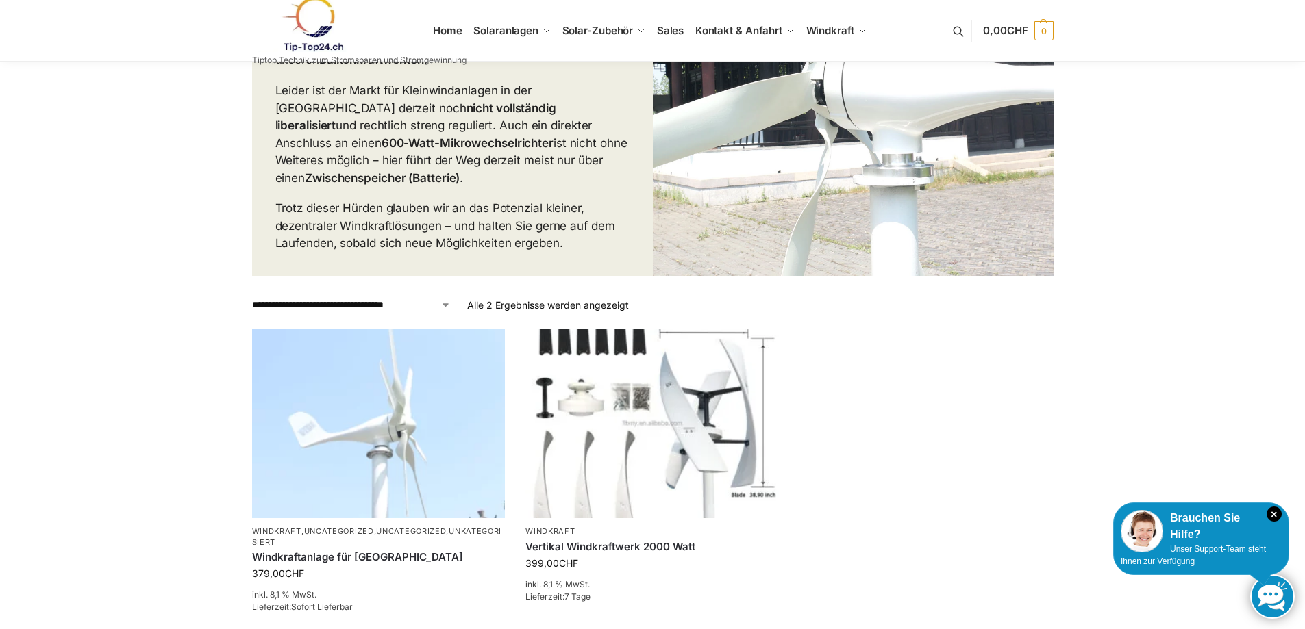
scroll to position [342, 0]
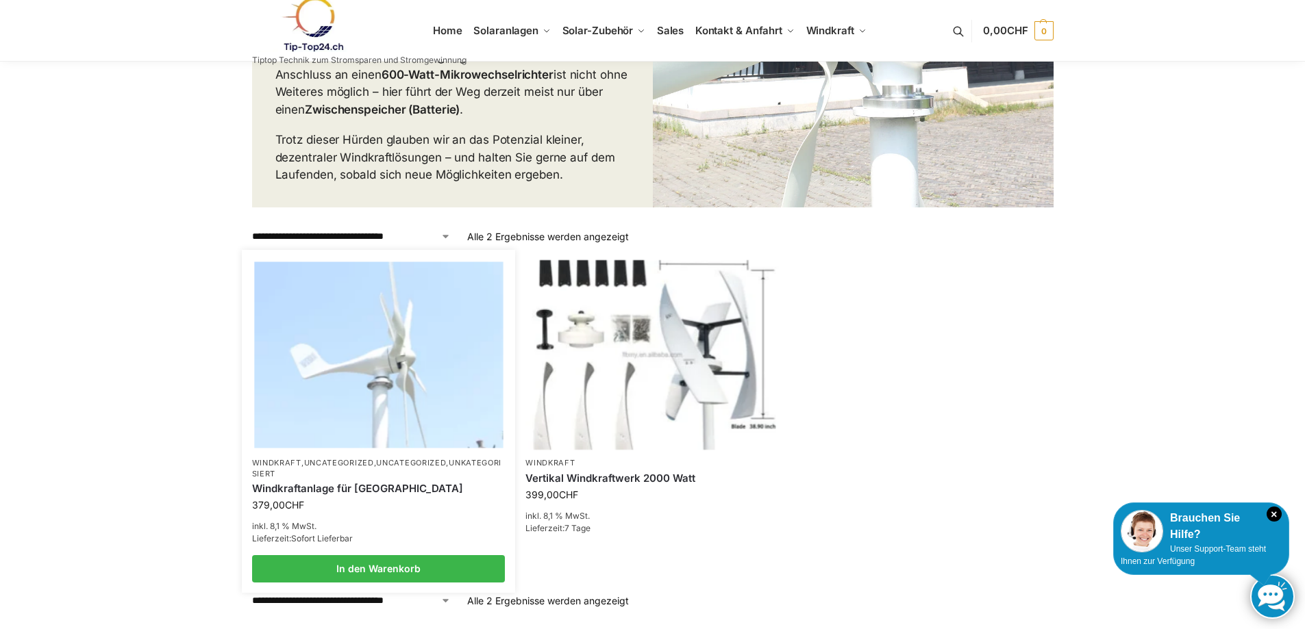
click at [299, 481] on div "Windkraftanlage für [GEOGRAPHIC_DATA]" at bounding box center [378, 488] width 253 height 19
click at [316, 465] on link "Uncategorized" at bounding box center [339, 463] width 70 height 10
click at [367, 371] on img at bounding box center [378, 355] width 249 height 186
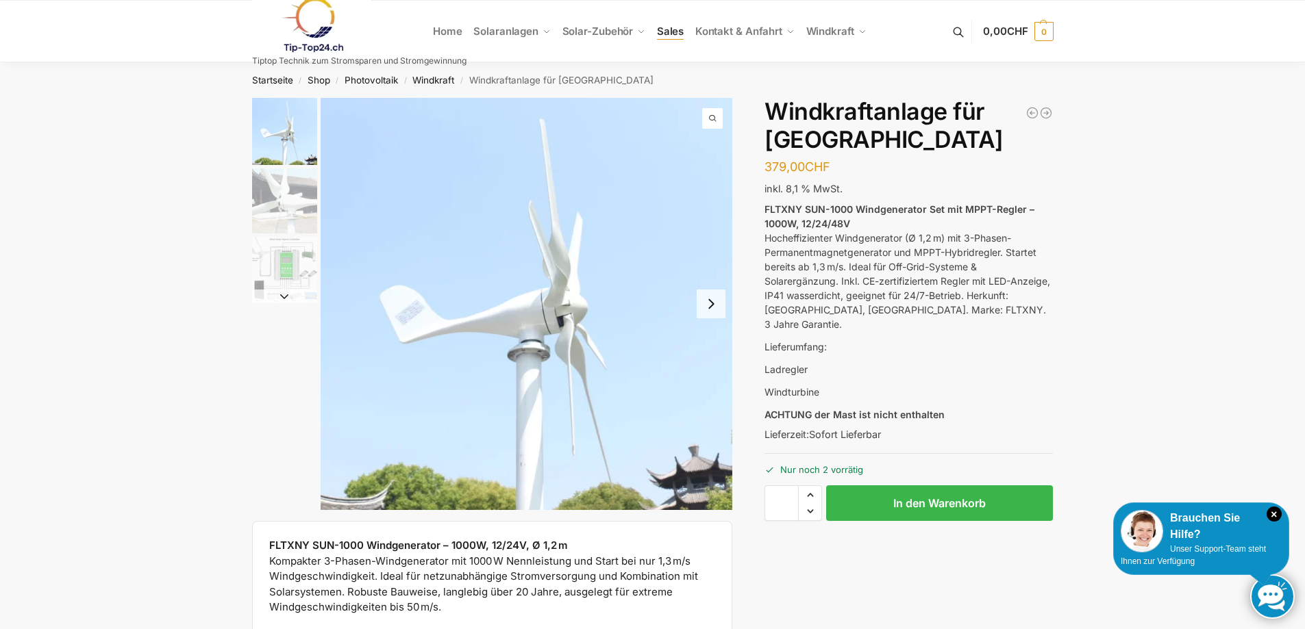
click at [663, 33] on span "Sales" at bounding box center [670, 31] width 27 height 13
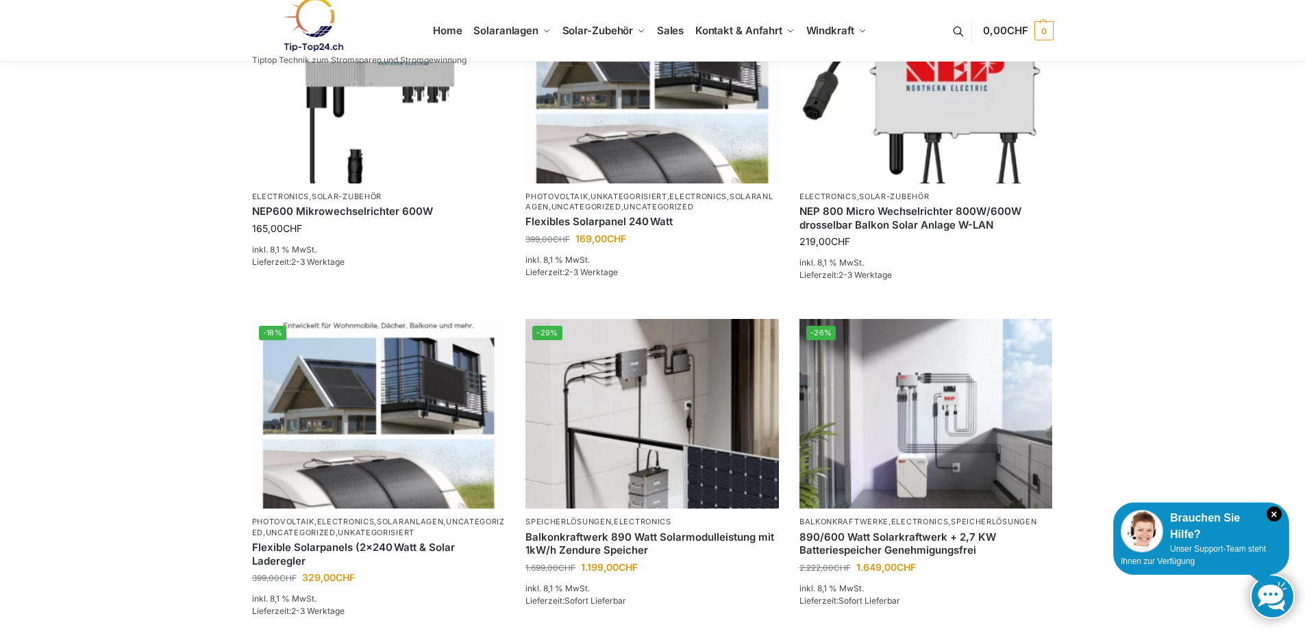
scroll to position [1027, 0]
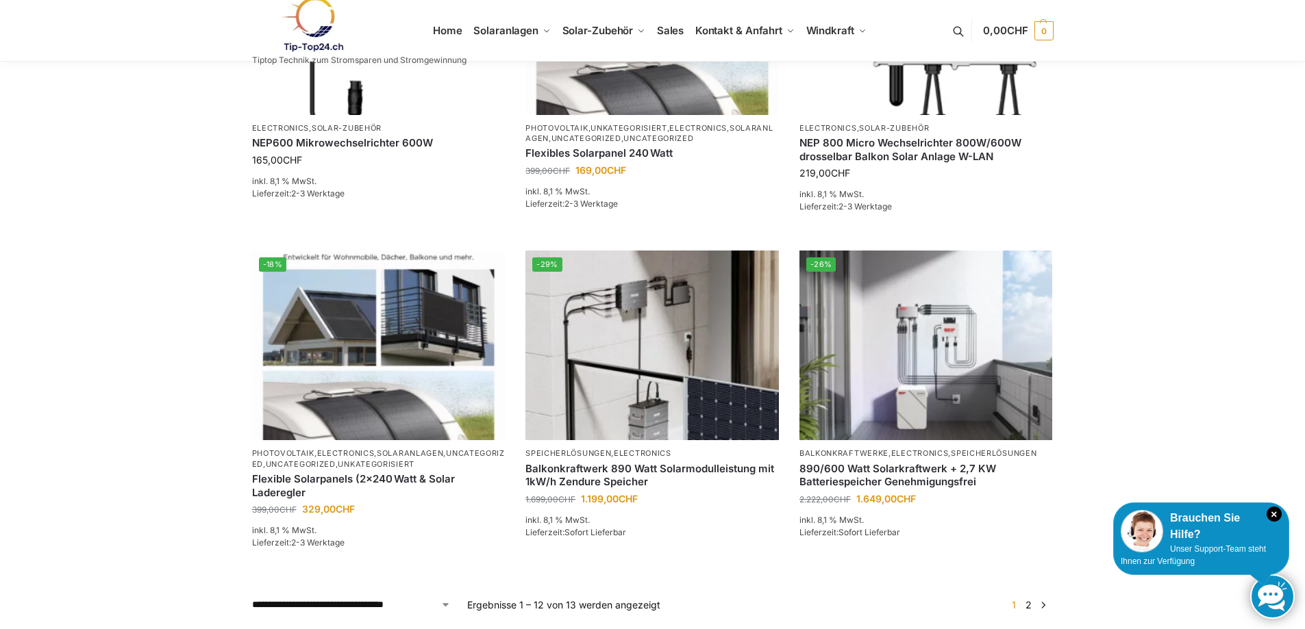
click at [1029, 605] on link "2" at bounding box center [1028, 605] width 13 height 12
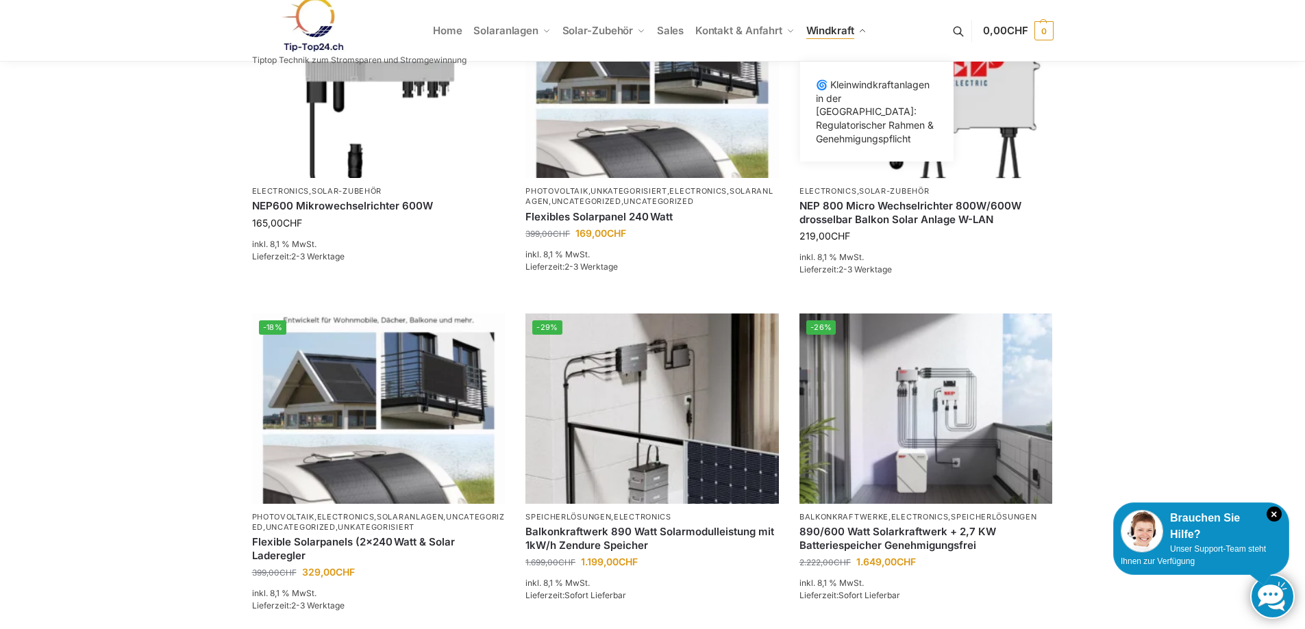
click at [845, 29] on span "Windkraft" at bounding box center [830, 30] width 48 height 13
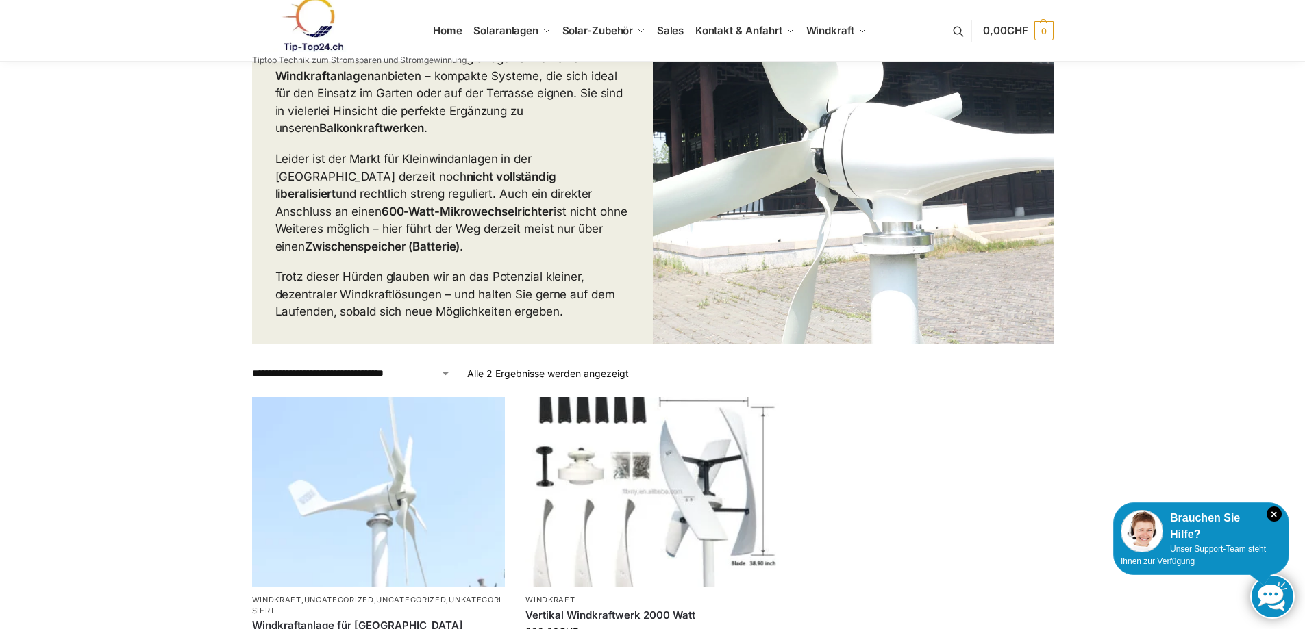
scroll to position [342, 0]
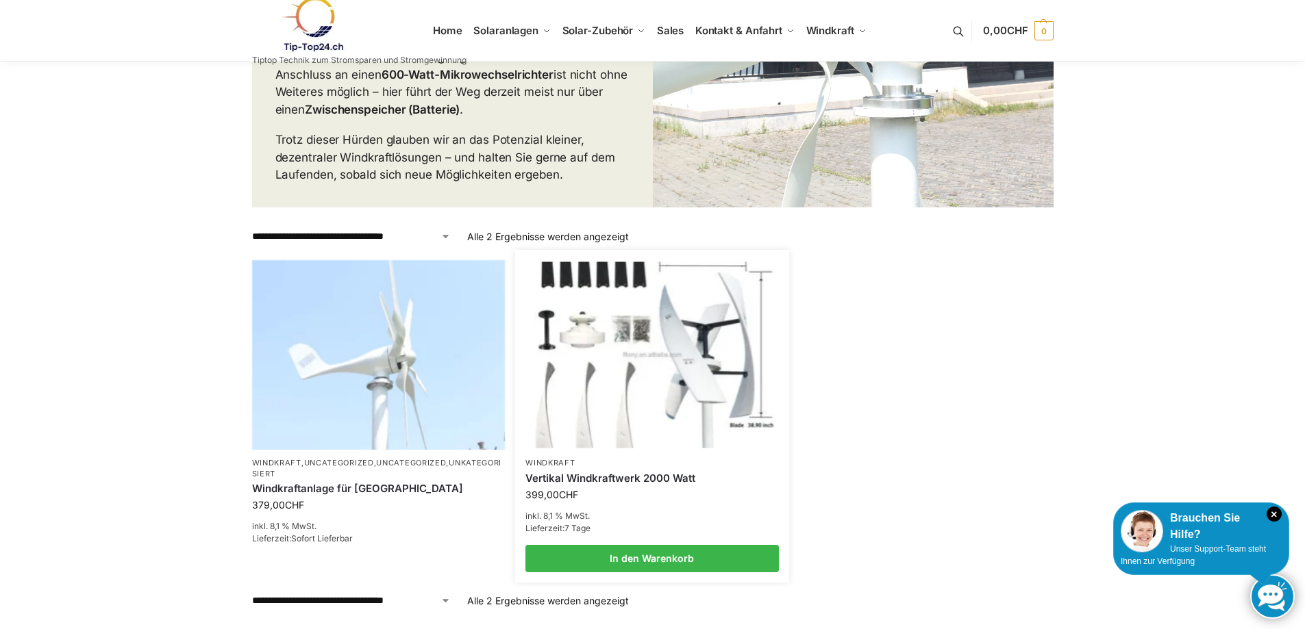
click at [603, 477] on link "Vertikal Windkraftwerk 2000 Watt" at bounding box center [651, 479] width 253 height 14
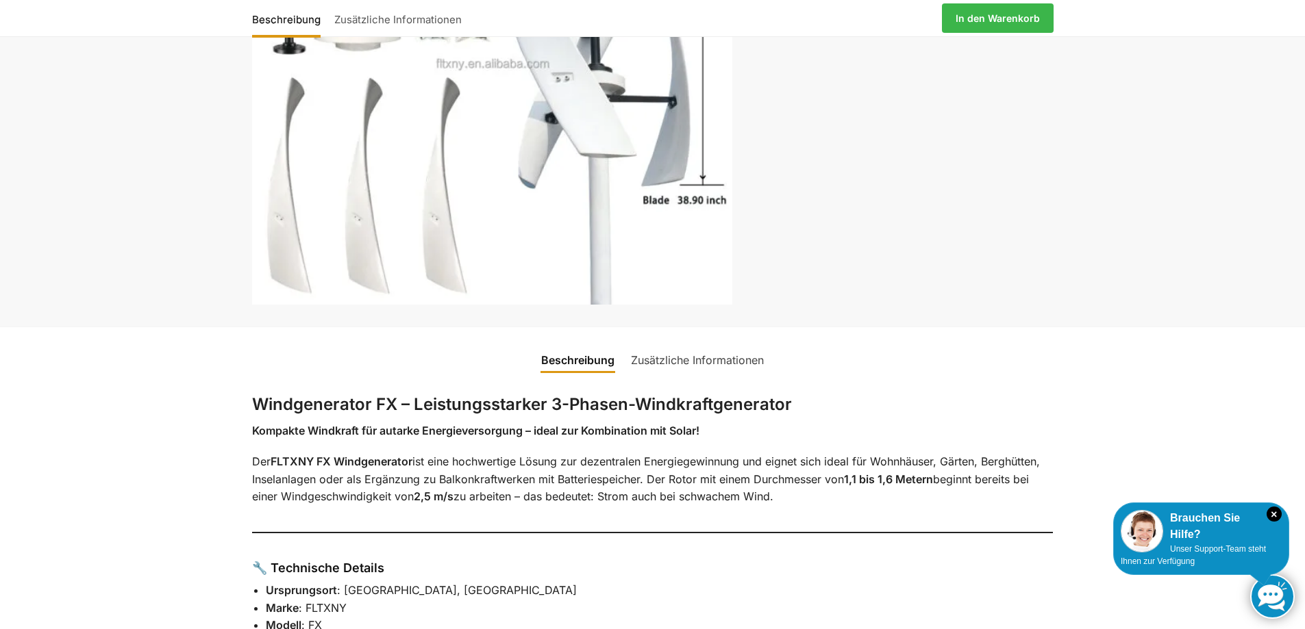
scroll to position [68, 0]
